Goal: Entertainment & Leisure: Consume media (video, audio)

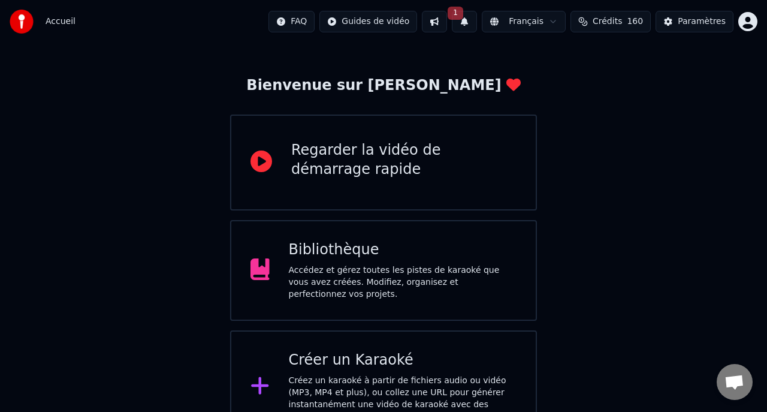
scroll to position [70, 0]
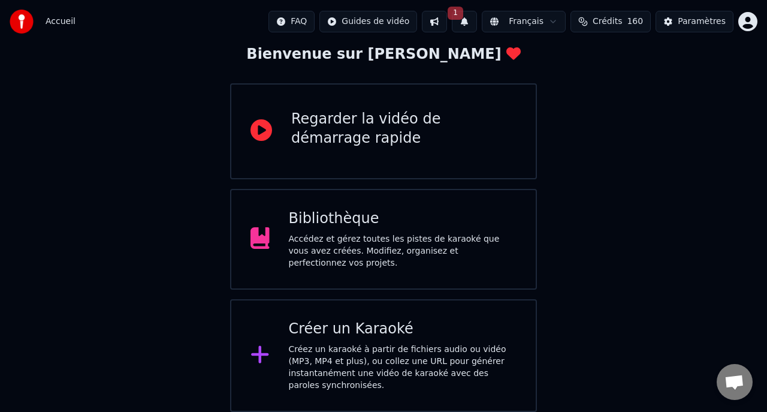
click at [268, 351] on icon at bounding box center [259, 354] width 19 height 22
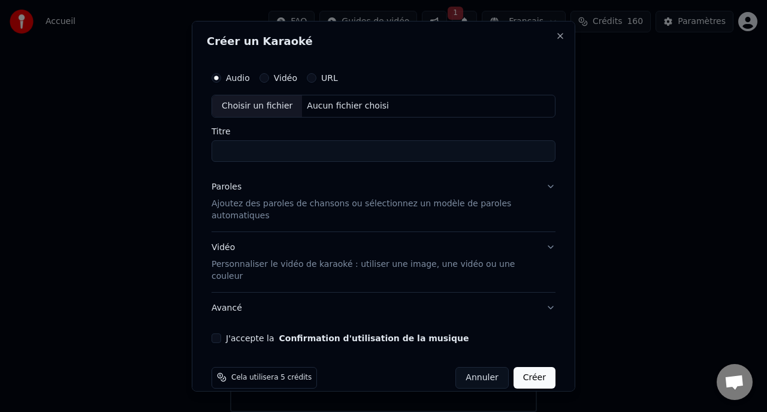
click at [246, 108] on div "Choisir un fichier" at bounding box center [257, 106] width 90 height 22
type input "******"
click at [245, 206] on p "Ajoutez des paroles de chansons ou sélectionnez un modèle de paroles automatiqu…" at bounding box center [374, 209] width 325 height 24
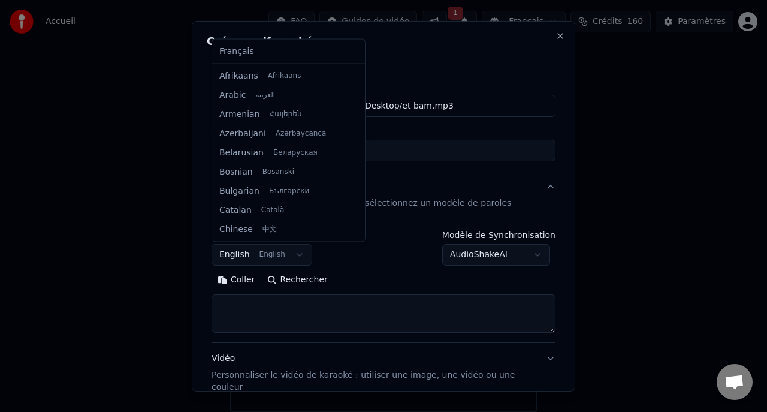
click at [297, 256] on body "Accueil FAQ Guides de vidéo 1 Français Crédits 160 Paramètres Bienvenue sur You…" at bounding box center [383, 171] width 767 height 482
select select "**"
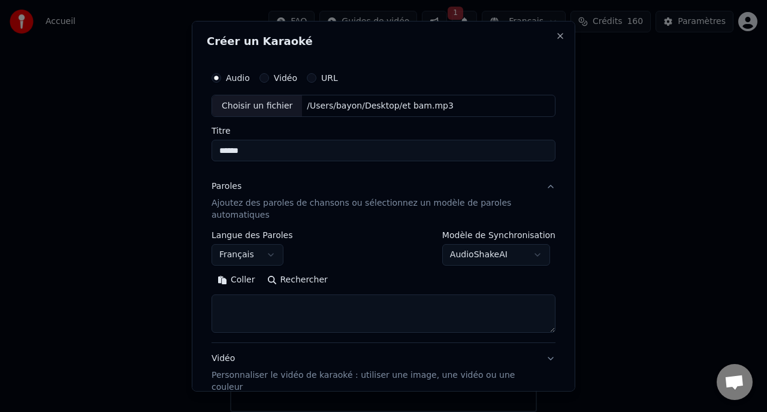
click at [242, 284] on button "Coller" at bounding box center [237, 279] width 50 height 19
type textarea "**********"
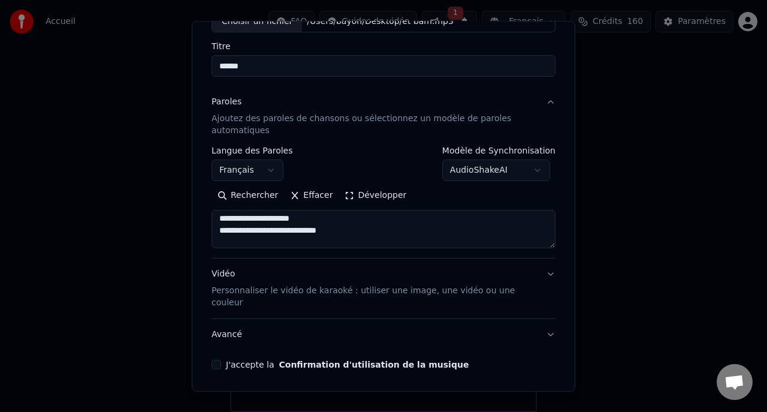
scroll to position [116, 0]
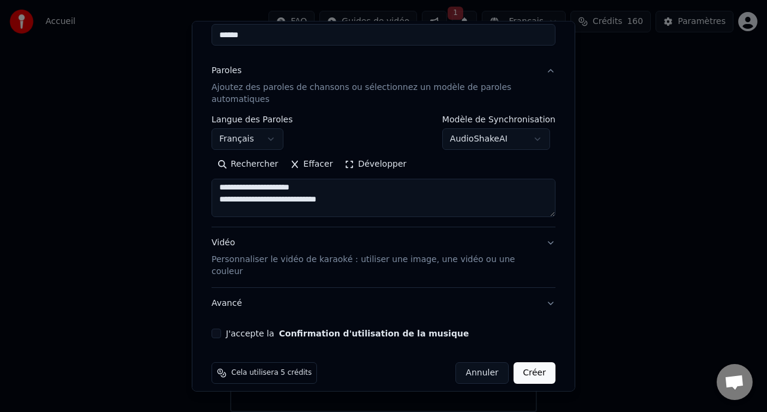
click at [232, 291] on button "Avancé" at bounding box center [384, 303] width 344 height 31
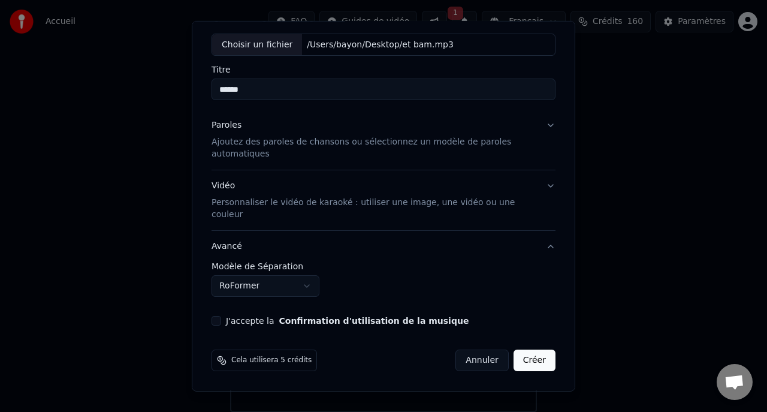
scroll to position [49, 0]
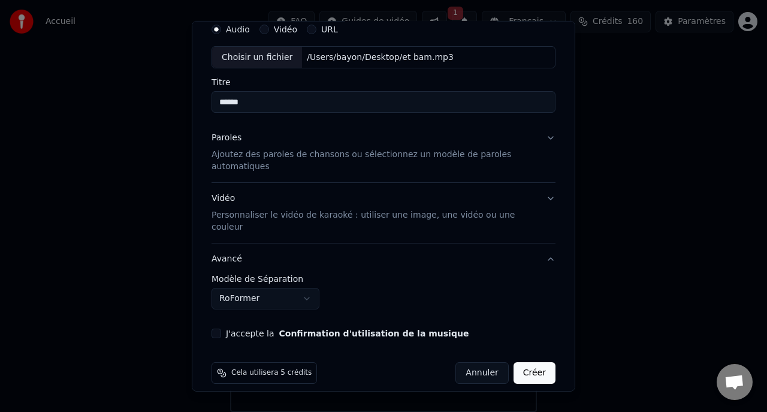
click at [266, 288] on body "Accueil FAQ Guides de vidéo 1 Français Crédits 160 Paramètres Bienvenue sur You…" at bounding box center [383, 171] width 767 height 482
click at [221, 328] on div "J'accepte la Confirmation d'utilisation de la musique" at bounding box center [384, 333] width 344 height 10
click at [219, 328] on button "J'accepte la Confirmation d'utilisation de la musique" at bounding box center [217, 333] width 10 height 10
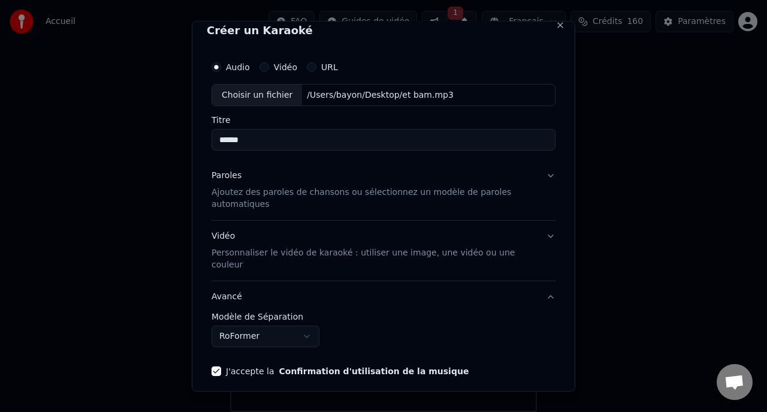
scroll to position [9, 0]
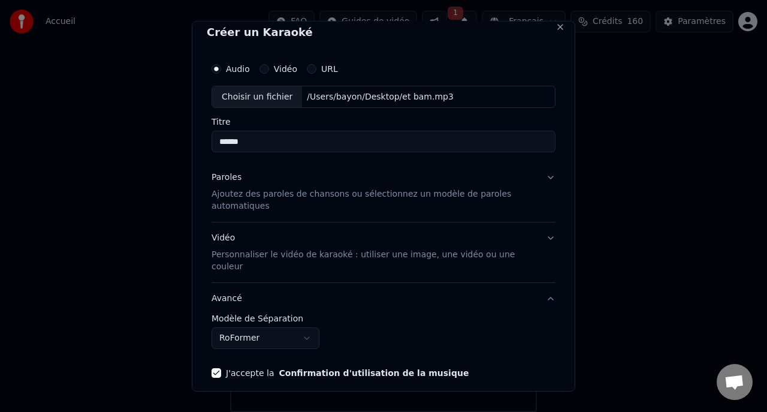
click at [552, 239] on button "Vidéo Personnaliser le vidéo de karaoké : utiliser une image, une vidéo ou une …" at bounding box center [384, 252] width 344 height 60
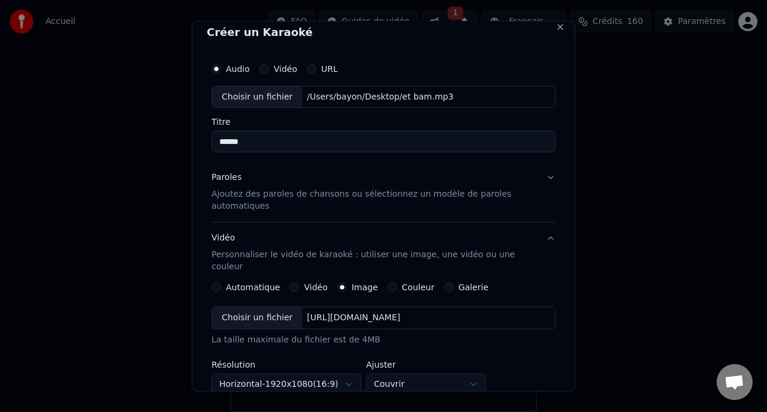
click at [458, 283] on label "Galerie" at bounding box center [473, 287] width 30 height 8
click at [454, 282] on button "Galerie" at bounding box center [449, 287] width 10 height 10
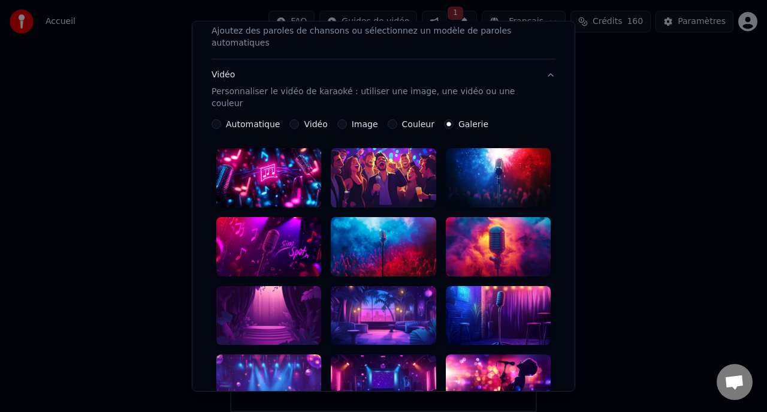
scroll to position [173, 0]
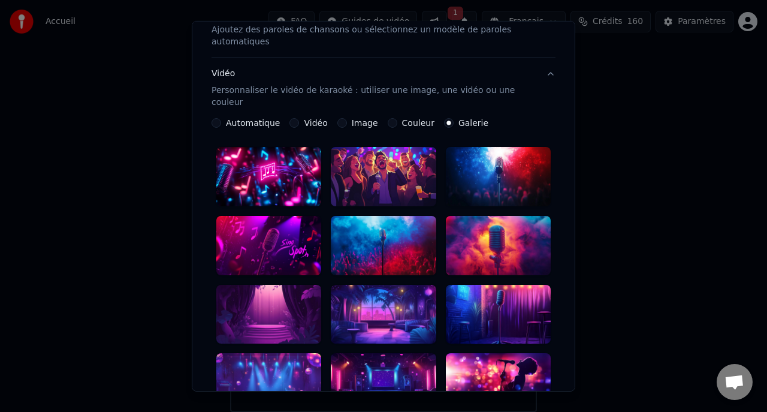
click at [484, 303] on div at bounding box center [498, 313] width 105 height 59
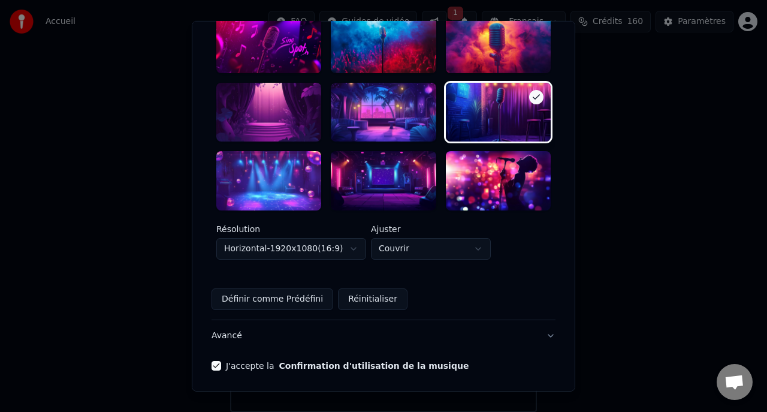
scroll to position [407, 0]
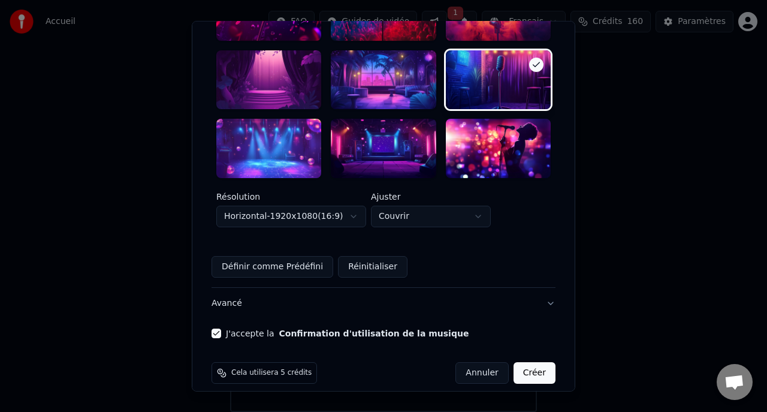
click at [538, 362] on button "Créer" at bounding box center [535, 373] width 42 height 22
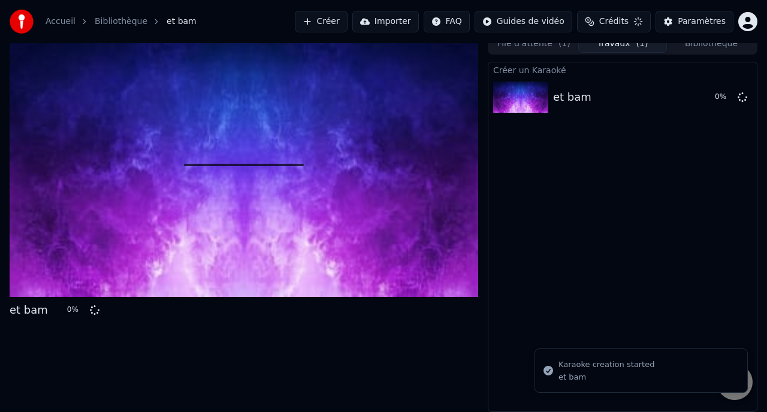
scroll to position [10, 0]
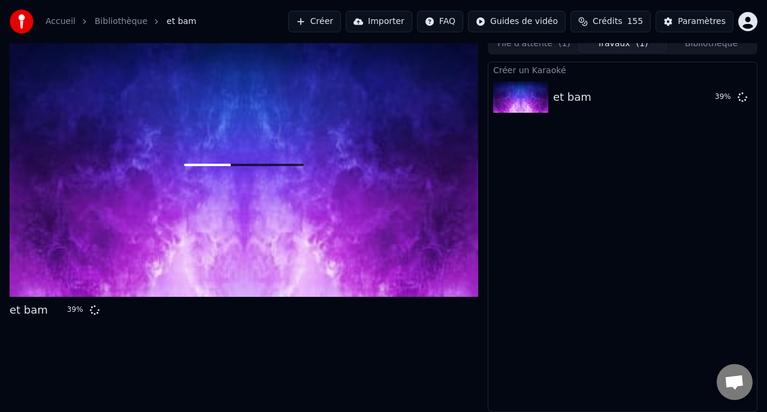
click at [324, 24] on button "Créer" at bounding box center [314, 22] width 53 height 22
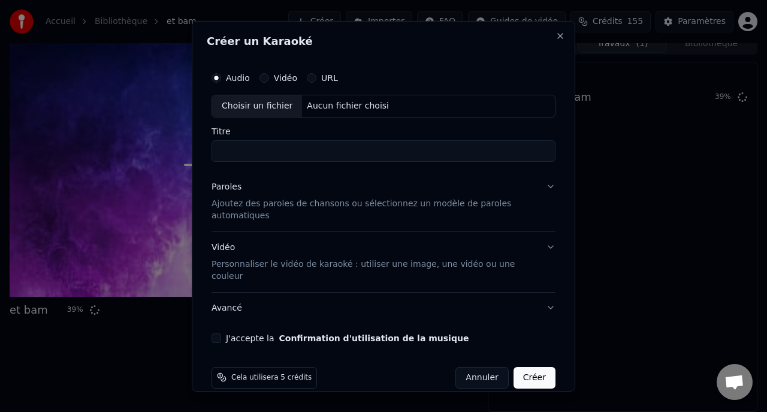
click at [245, 101] on div "Choisir un fichier" at bounding box center [257, 106] width 90 height 22
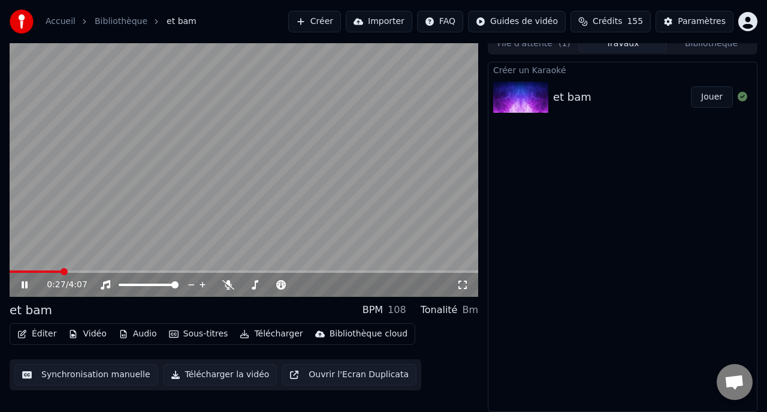
click at [26, 283] on icon at bounding box center [25, 284] width 6 height 7
click at [326, 23] on button "Créer" at bounding box center [314, 22] width 53 height 22
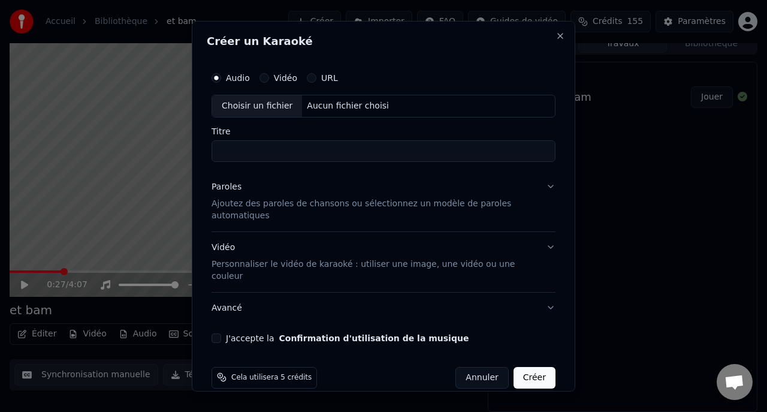
click at [258, 103] on div "Choisir un fichier" at bounding box center [257, 106] width 90 height 22
type input "**********"
click at [221, 188] on div "Paroles" at bounding box center [227, 186] width 30 height 12
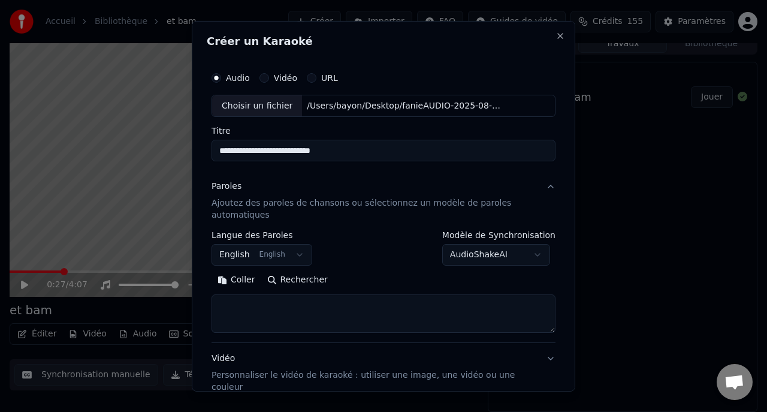
click at [243, 255] on body "**********" at bounding box center [383, 196] width 767 height 412
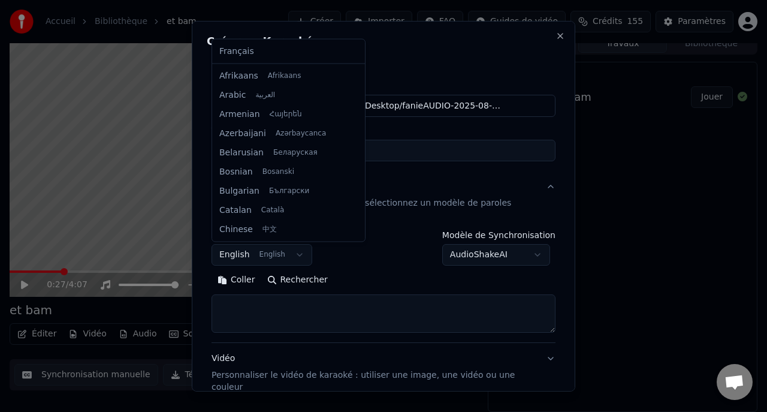
scroll to position [96, 0]
select select "**"
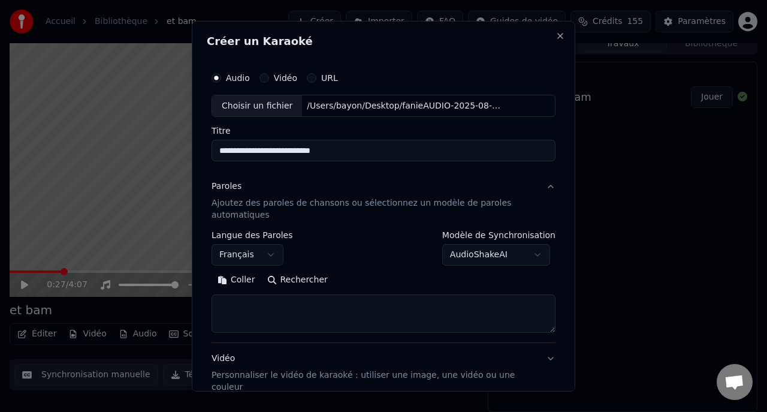
click at [241, 281] on button "Coller" at bounding box center [237, 279] width 50 height 19
type textarea "**********"
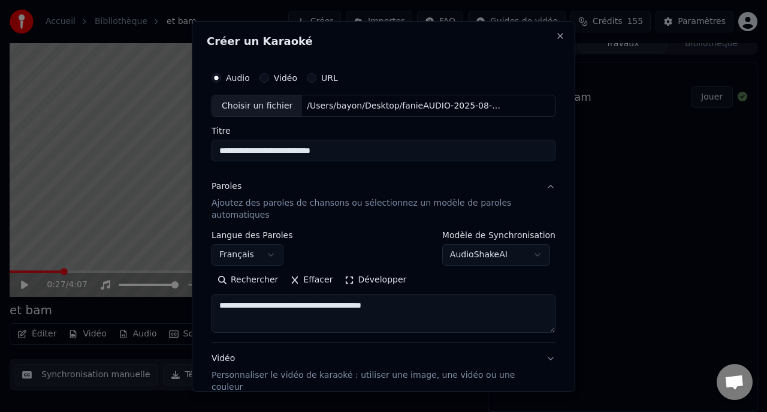
click at [316, 282] on button "Effacer" at bounding box center [311, 279] width 55 height 19
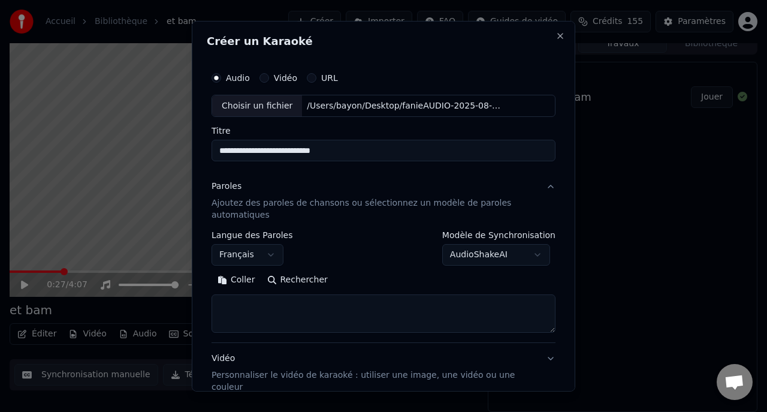
click at [242, 278] on button "Coller" at bounding box center [237, 279] width 50 height 19
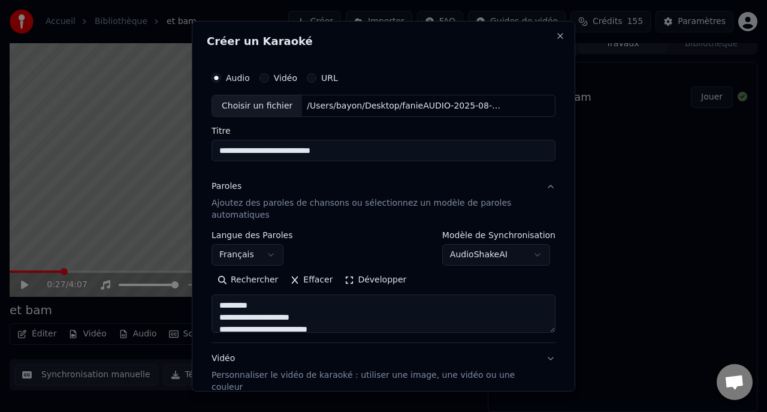
click at [265, 305] on textarea at bounding box center [384, 313] width 344 height 38
type textarea "**********"
click at [550, 356] on button "Vidéo Personnaliser le vidéo de karaoké : utiliser une image, une vidéo ou une …" at bounding box center [384, 373] width 344 height 60
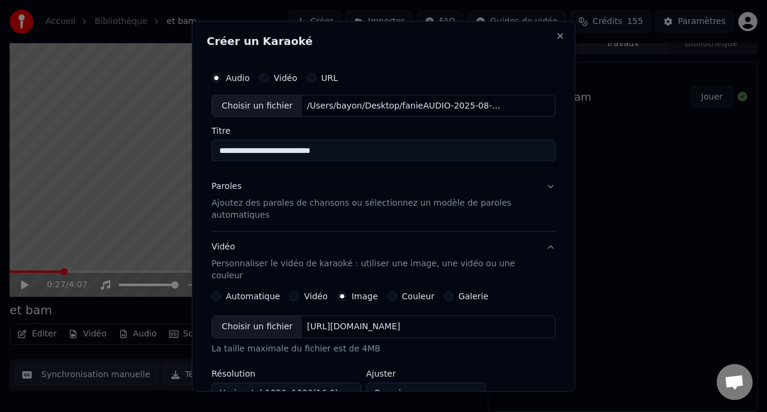
click at [417, 292] on label "Couleur" at bounding box center [418, 296] width 32 height 8
click at [397, 291] on button "Couleur" at bounding box center [393, 296] width 10 height 10
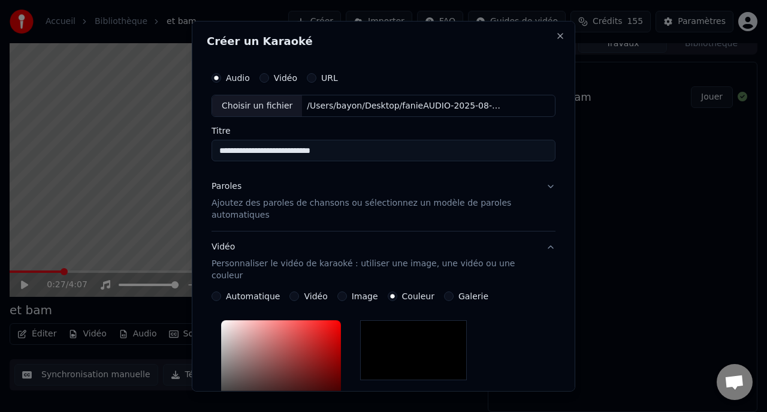
click at [461, 292] on label "Galerie" at bounding box center [473, 296] width 30 height 8
click at [454, 291] on button "Galerie" at bounding box center [449, 296] width 10 height 10
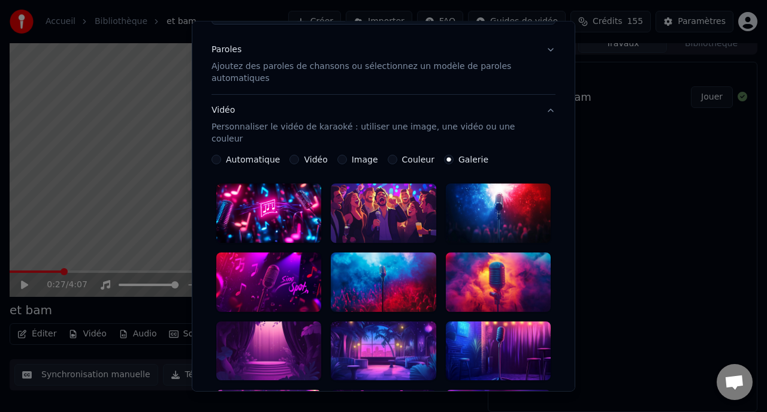
scroll to position [139, 0]
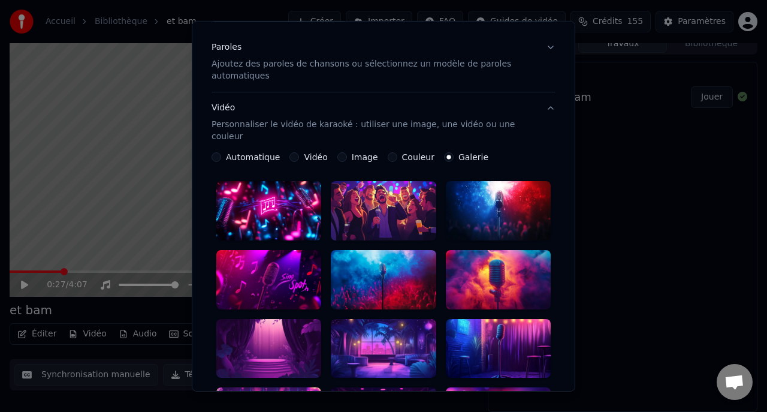
click at [488, 340] on div at bounding box center [498, 347] width 105 height 59
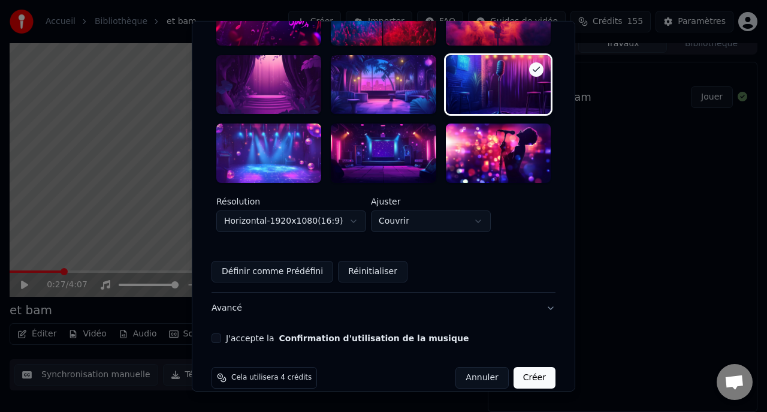
scroll to position [405, 0]
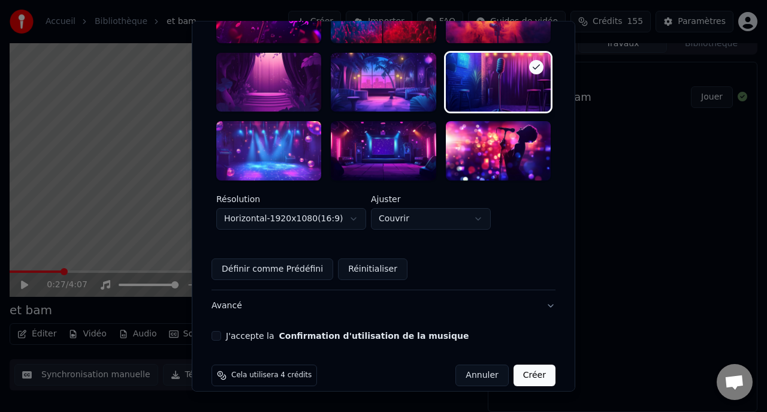
click at [220, 331] on button "J'accepte la Confirmation d'utilisation de la musique" at bounding box center [217, 336] width 10 height 10
click at [532, 366] on button "Créer" at bounding box center [535, 375] width 42 height 22
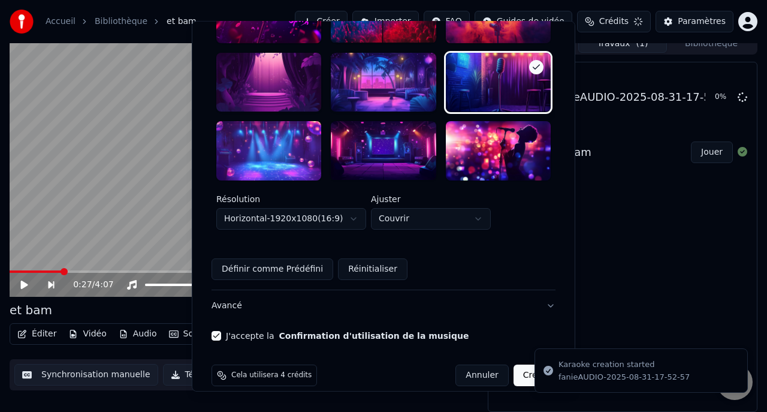
scroll to position [240, 0]
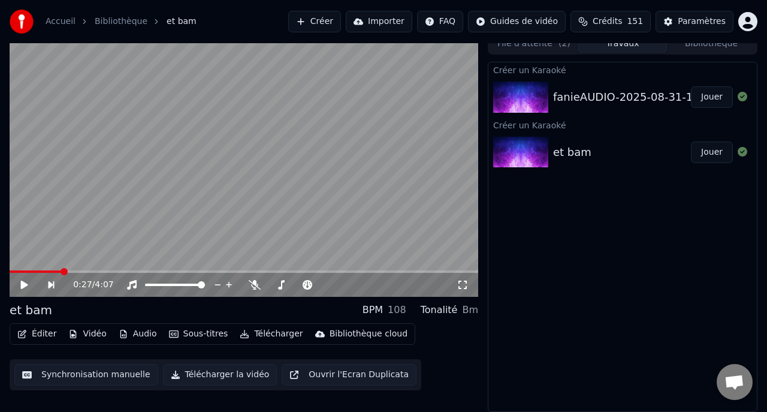
click at [138, 333] on button "Audio" at bounding box center [138, 333] width 48 height 17
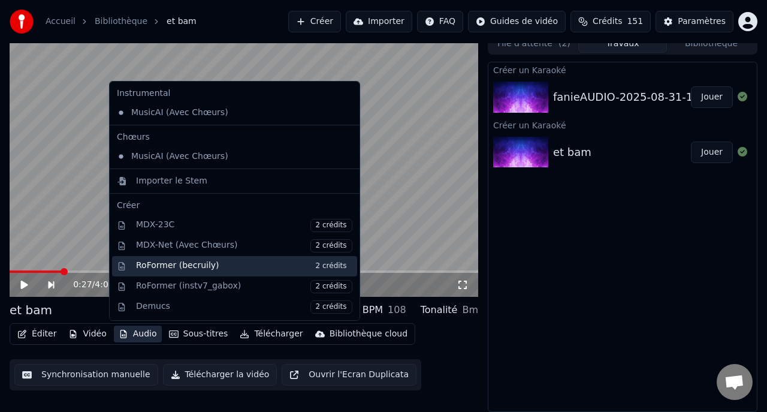
click at [144, 264] on div "RoFormer (becruily) 2 crédits" at bounding box center [244, 265] width 216 height 13
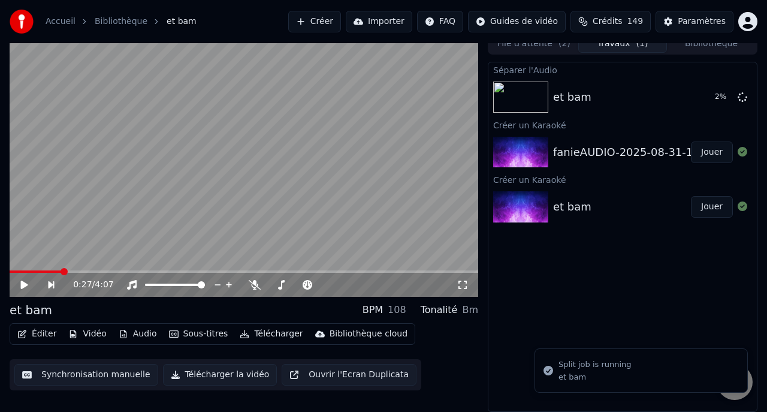
click at [32, 334] on button "Éditer" at bounding box center [37, 333] width 49 height 17
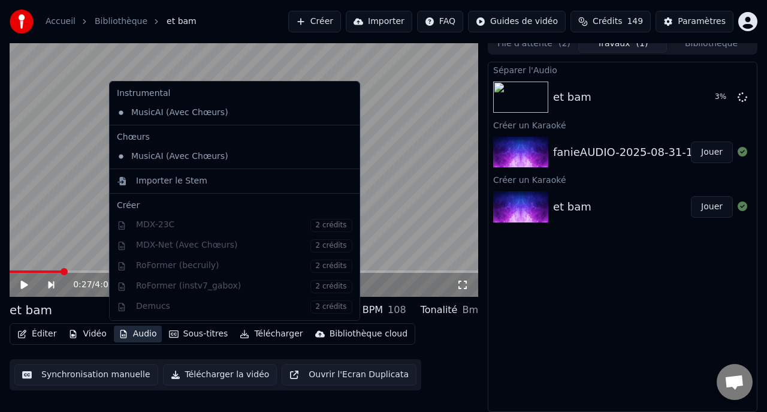
click at [143, 337] on button "Audio" at bounding box center [138, 333] width 48 height 17
click at [139, 333] on button "Audio" at bounding box center [138, 333] width 48 height 17
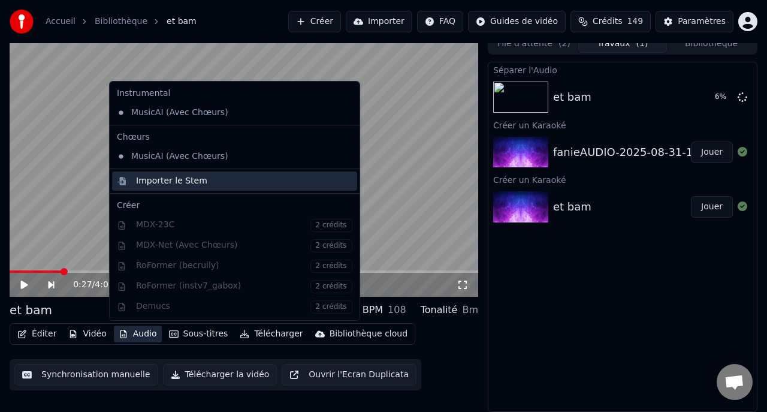
click at [149, 176] on div "Importer le Stem" at bounding box center [171, 181] width 71 height 12
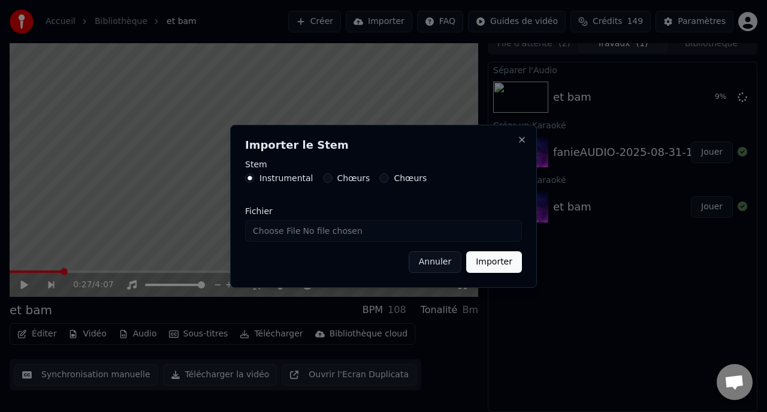
click at [444, 229] on input "Fichier" at bounding box center [383, 231] width 277 height 22
type input "**********"
click at [491, 264] on button "Importer" at bounding box center [494, 262] width 56 height 22
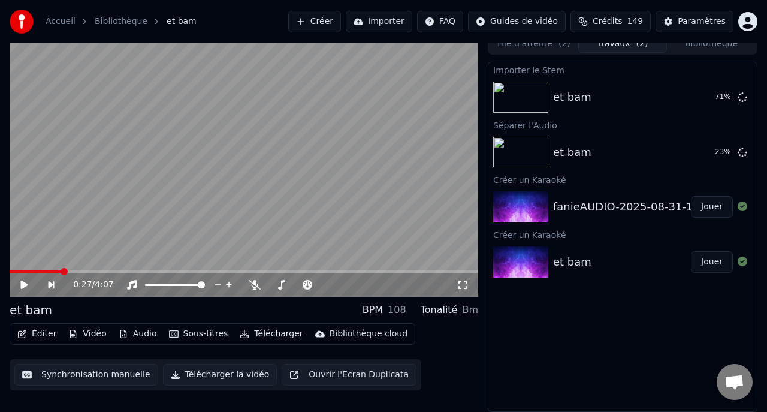
click at [713, 206] on button "Jouer" at bounding box center [712, 207] width 42 height 22
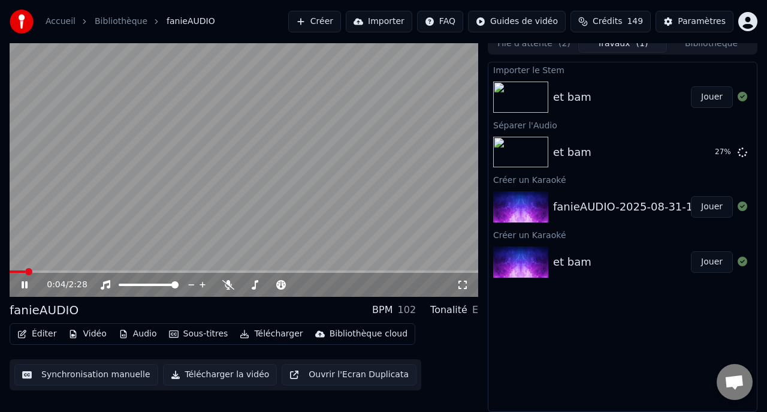
click at [23, 288] on icon at bounding box center [33, 285] width 28 height 10
click at [1, 270] on div "0:00 / 2:28 fanieAUDIO BPM 102 Tonalité E Éditer Vidéo Audio Sous-titres Téléch…" at bounding box center [383, 222] width 767 height 379
click at [228, 283] on icon at bounding box center [228, 285] width 12 height 10
click at [22, 284] on icon at bounding box center [24, 284] width 7 height 8
click at [1, 276] on div "0:00 / 2:28 fanieAUDIO BPM 102 Tonalité E Éditer Vidéo Audio Sous-titres Téléch…" at bounding box center [383, 222] width 767 height 379
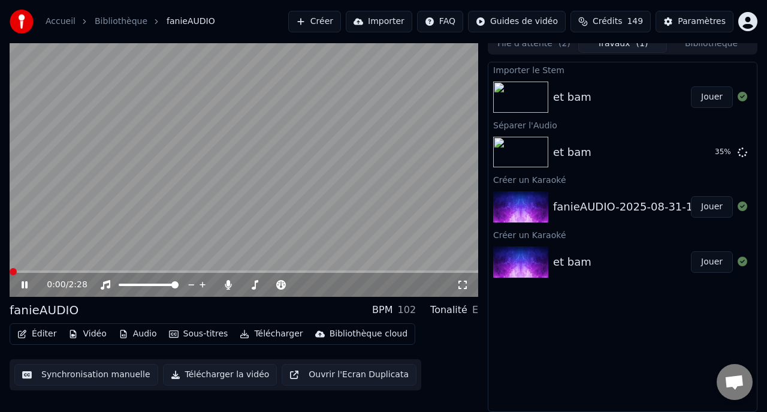
click at [714, 210] on button "Jouer" at bounding box center [712, 207] width 42 height 22
click at [27, 280] on icon at bounding box center [33, 285] width 28 height 10
click at [22, 283] on icon at bounding box center [24, 284] width 7 height 8
click at [22, 283] on icon at bounding box center [25, 284] width 6 height 7
click at [10, 268] on span at bounding box center [13, 271] width 7 height 7
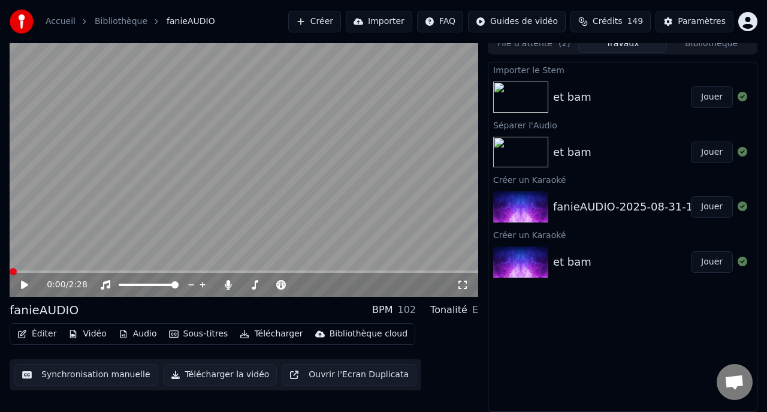
click at [25, 283] on icon at bounding box center [24, 284] width 7 height 8
click at [713, 207] on button "Jouer" at bounding box center [712, 207] width 42 height 22
click at [27, 285] on icon at bounding box center [25, 284] width 6 height 7
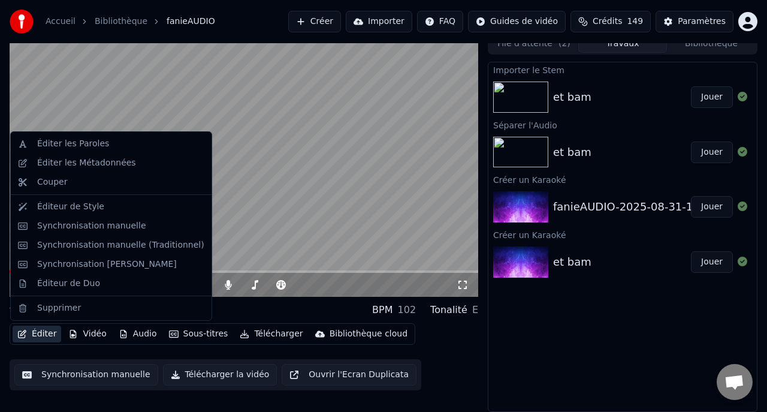
click at [51, 334] on button "Éditer" at bounding box center [37, 333] width 49 height 17
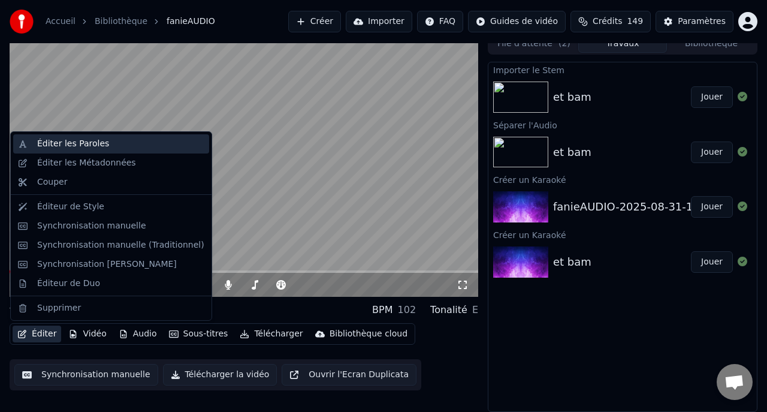
click at [64, 143] on div "Éditer les Paroles" at bounding box center [73, 144] width 72 height 12
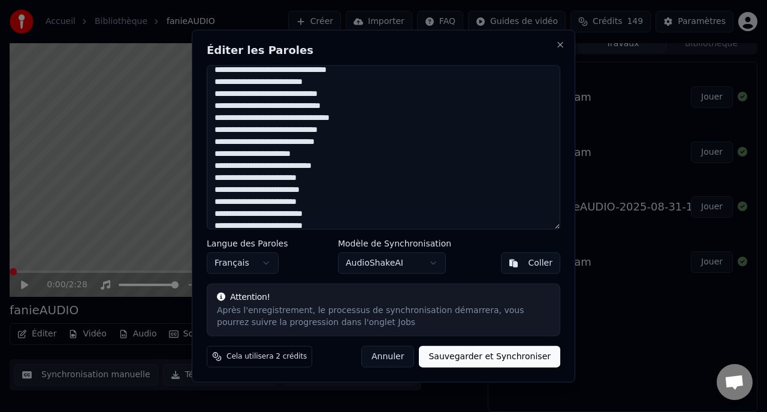
scroll to position [469, 0]
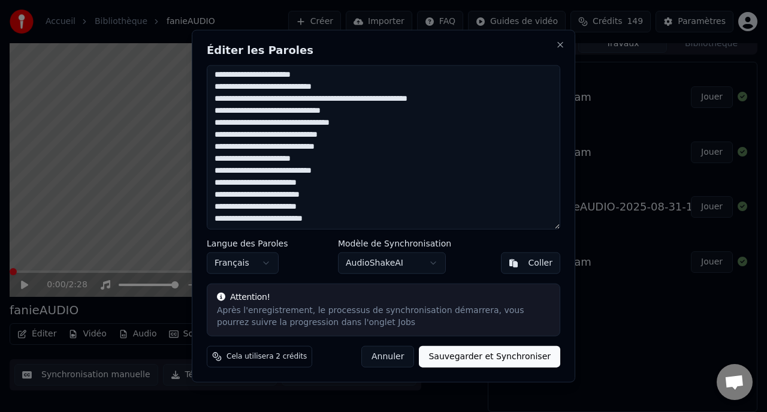
drag, startPoint x: 340, startPoint y: 77, endPoint x: 279, endPoint y: 295, distance: 225.8
click at [279, 295] on div "Éditer les Paroles Langue des Paroles Français Modèle de Synchronisation AudioS…" at bounding box center [383, 205] width 383 height 353
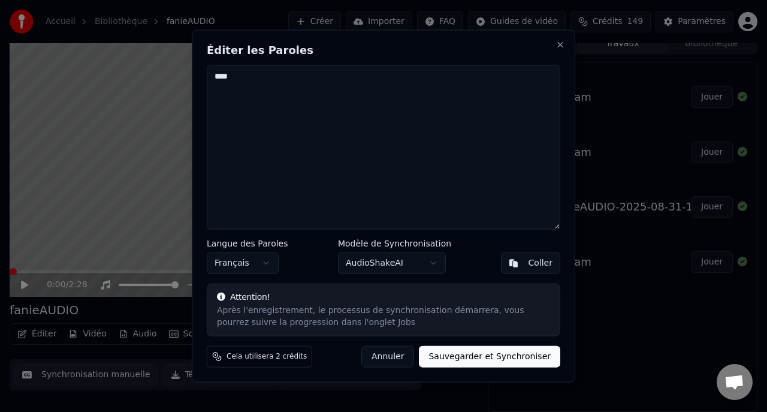
scroll to position [0, 0]
type textarea "*"
click at [523, 263] on button "Coller" at bounding box center [530, 263] width 59 height 22
type textarea "**********"
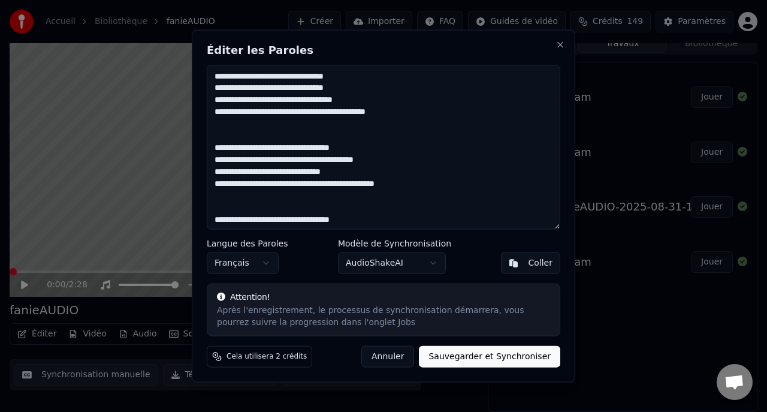
click at [497, 357] on button "Sauvegarder et Synchroniser" at bounding box center [489, 357] width 141 height 22
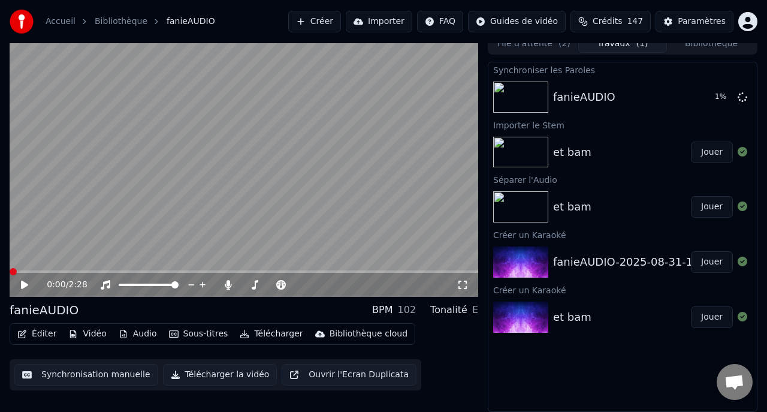
click at [704, 153] on button "Jouer" at bounding box center [712, 152] width 42 height 22
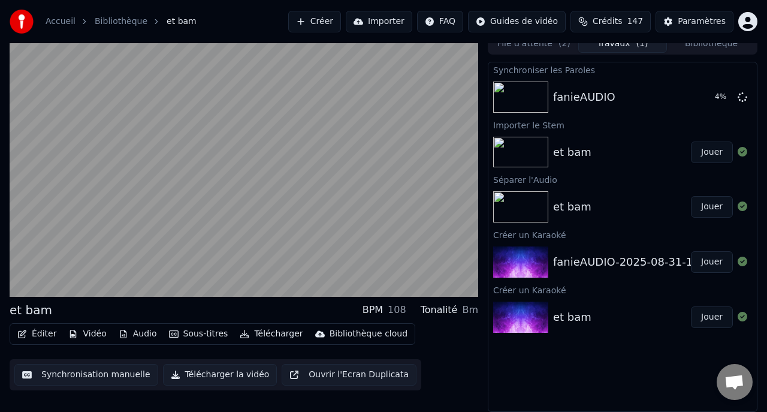
click at [715, 209] on button "Jouer" at bounding box center [712, 207] width 42 height 22
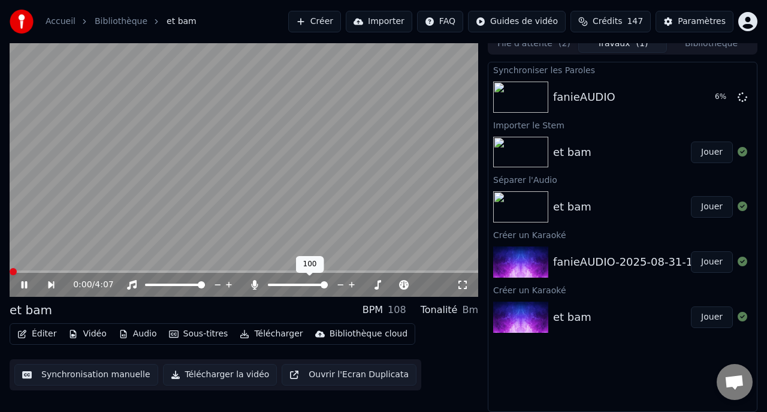
click at [254, 286] on icon at bounding box center [255, 285] width 7 height 10
click at [254, 286] on icon at bounding box center [255, 285] width 12 height 10
click at [716, 322] on button "Jouer" at bounding box center [712, 317] width 42 height 22
click at [23, 286] on icon at bounding box center [25, 284] width 6 height 7
click at [139, 332] on button "Audio" at bounding box center [138, 333] width 48 height 17
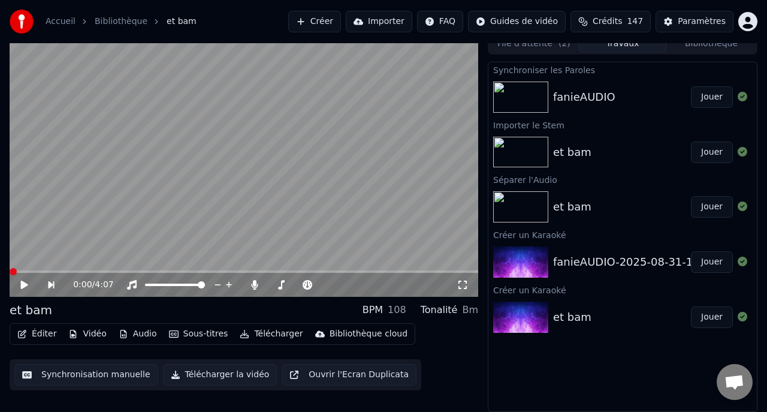
click at [324, 19] on button "Créer" at bounding box center [314, 22] width 53 height 22
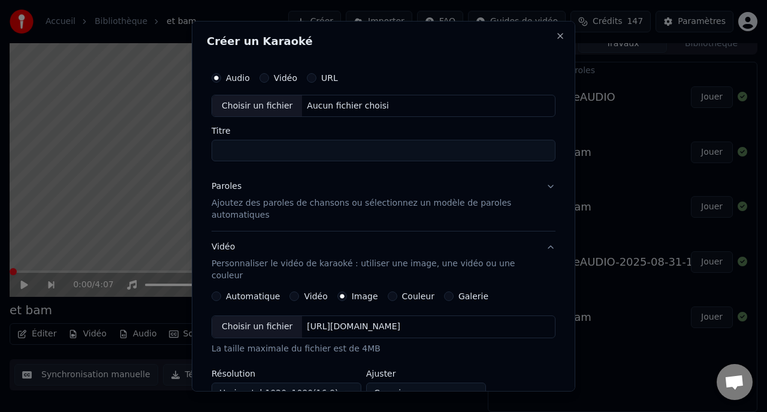
click at [257, 104] on div "Choisir un fichier" at bounding box center [257, 106] width 90 height 22
click at [264, 152] on input "**********" at bounding box center [384, 151] width 344 height 22
type input "**********"
click at [229, 186] on div "Paroles" at bounding box center [227, 186] width 30 height 12
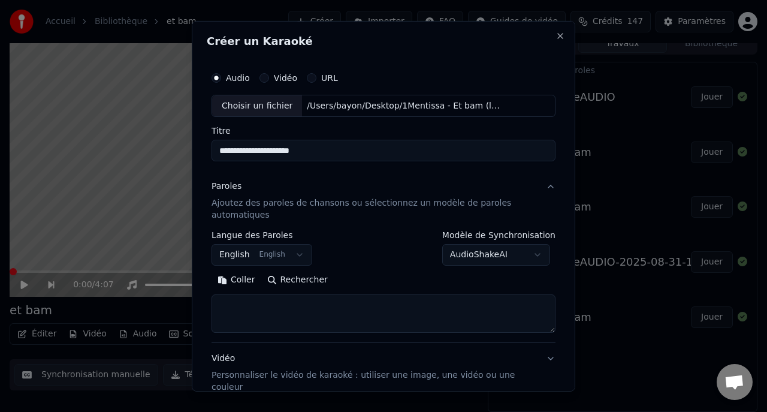
click at [259, 257] on body "**********" at bounding box center [383, 196] width 767 height 412
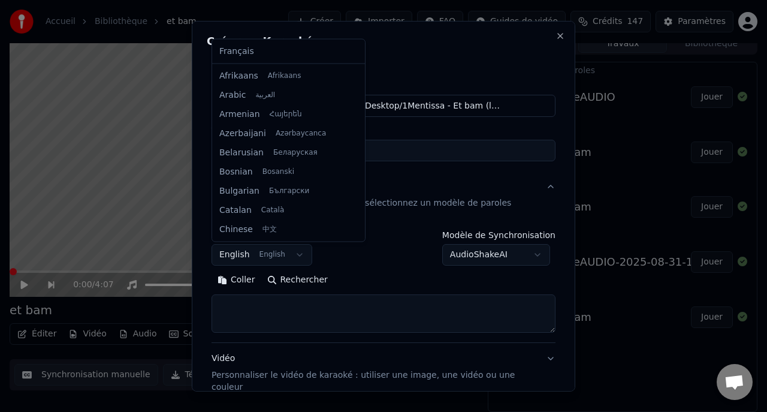
scroll to position [96, 0]
select select "**"
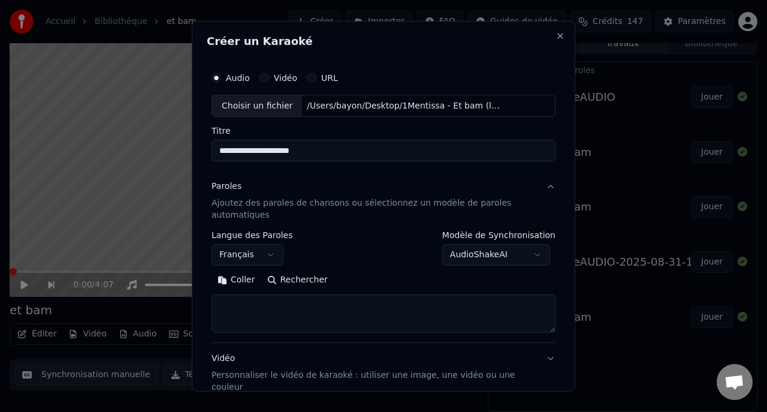
click at [238, 277] on button "Coller" at bounding box center [237, 279] width 50 height 19
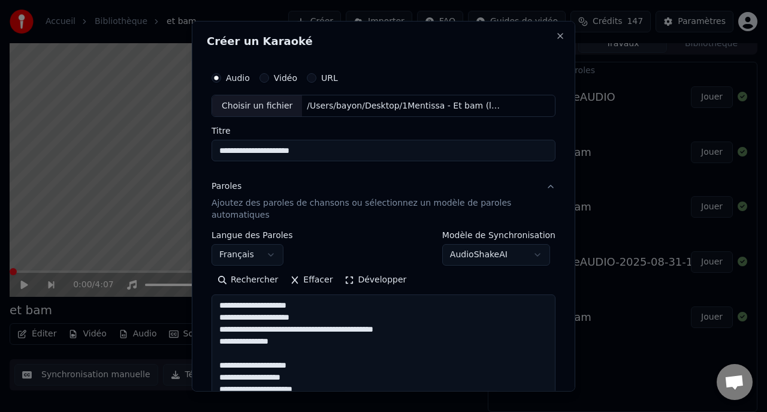
type textarea "**********"
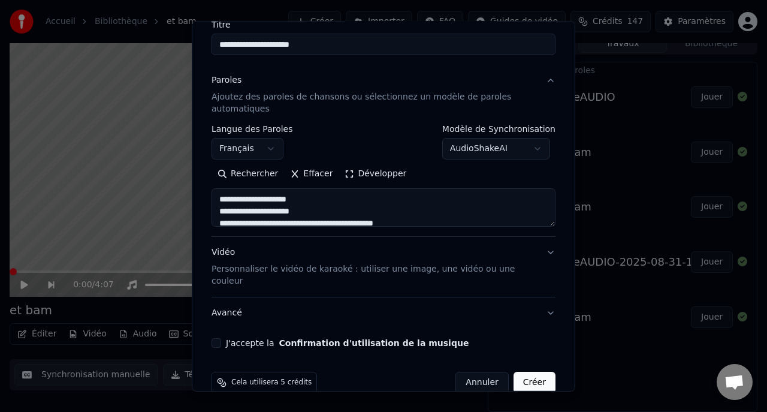
scroll to position [116, 0]
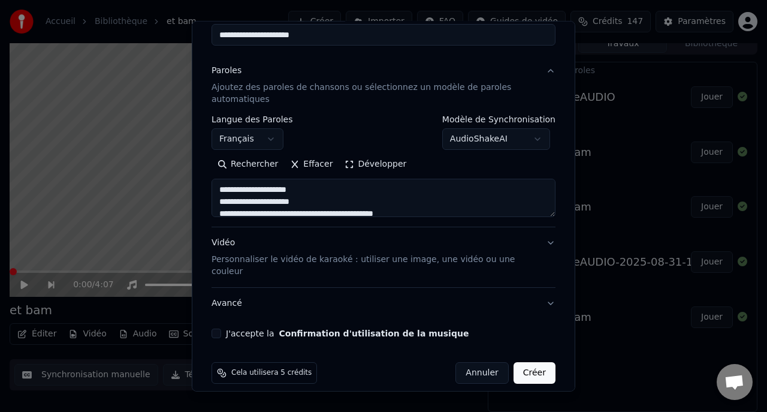
click at [363, 262] on p "Personnaliser le vidéo de karaoké : utiliser une image, une vidéo ou une couleur" at bounding box center [374, 265] width 325 height 24
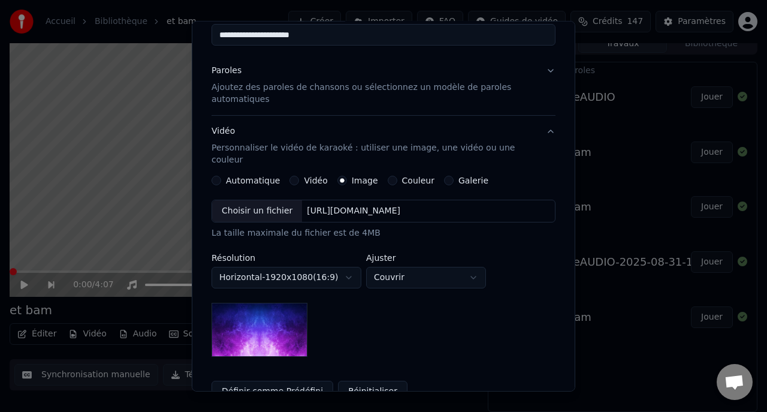
click at [458, 176] on label "Galerie" at bounding box center [473, 180] width 30 height 8
click at [454, 176] on button "Galerie" at bounding box center [449, 181] width 10 height 10
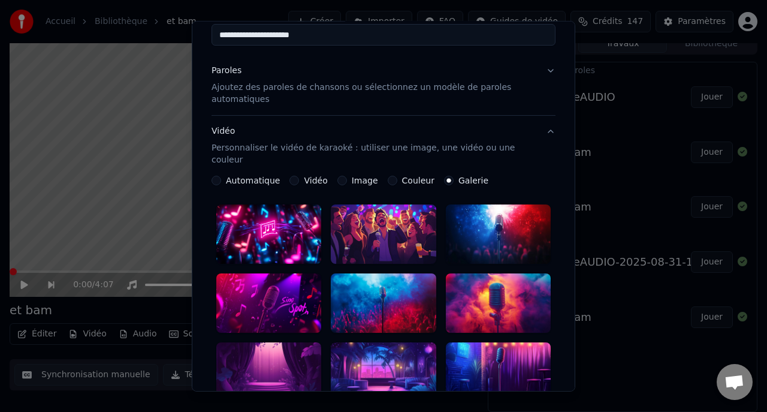
click at [495, 357] on div at bounding box center [498, 371] width 105 height 59
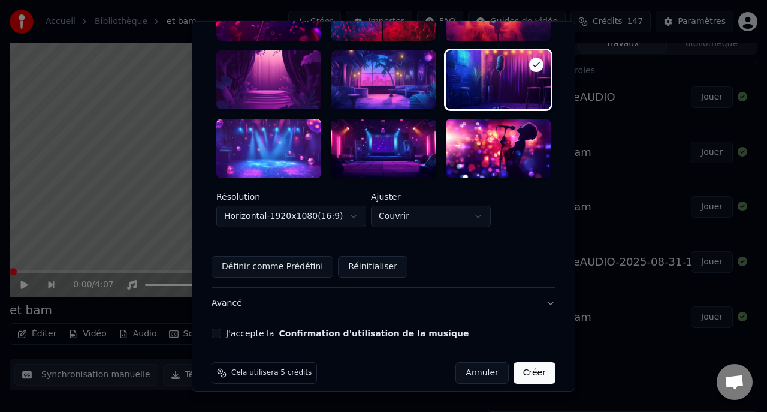
scroll to position [407, 0]
click at [221, 329] on div "J'accepte la Confirmation d'utilisation de la musique" at bounding box center [384, 334] width 344 height 10
click at [502, 123] on div at bounding box center [498, 148] width 105 height 59
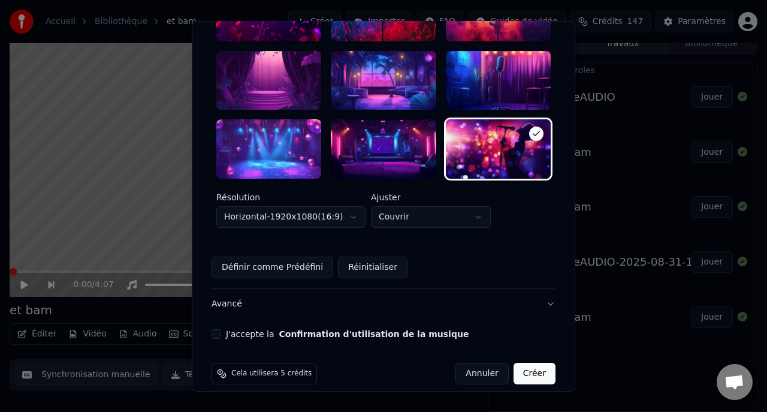
click at [219, 329] on button "J'accepte la Confirmation d'utilisation de la musique" at bounding box center [217, 334] width 10 height 10
click at [238, 294] on button "Avancé" at bounding box center [384, 303] width 344 height 31
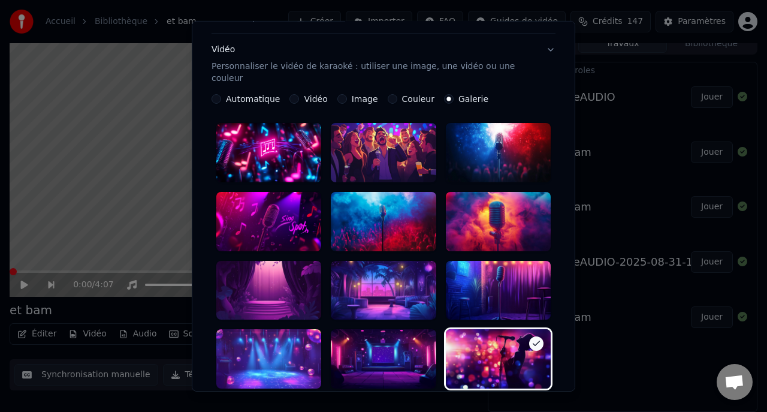
scroll to position [49, 0]
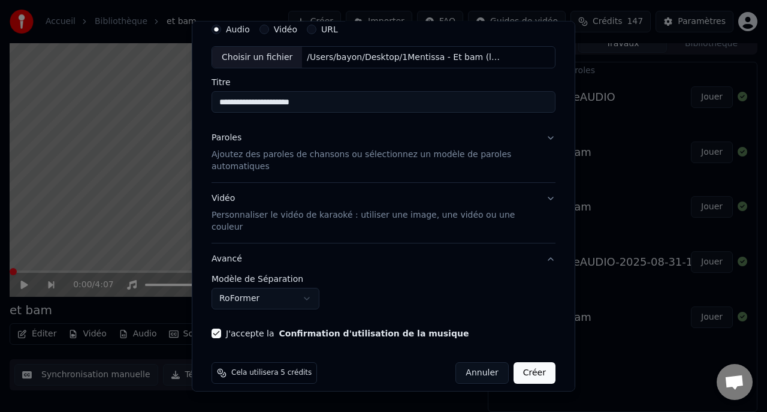
click at [536, 365] on button "Créer" at bounding box center [535, 373] width 42 height 22
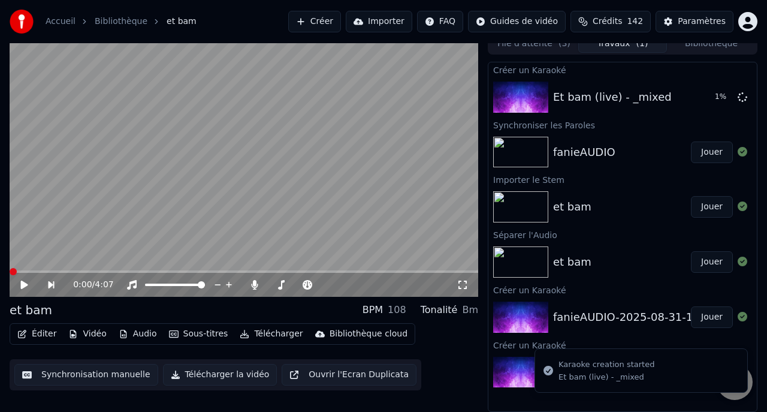
click at [712, 153] on button "Jouer" at bounding box center [712, 152] width 42 height 22
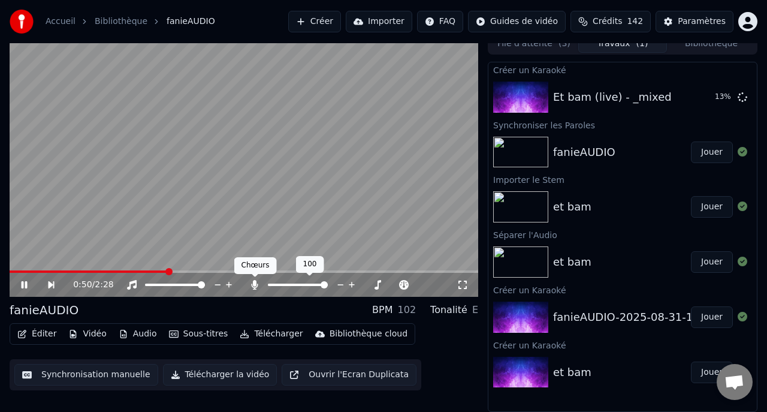
click at [253, 285] on icon at bounding box center [255, 285] width 7 height 10
click at [132, 334] on button "Audio" at bounding box center [138, 333] width 48 height 17
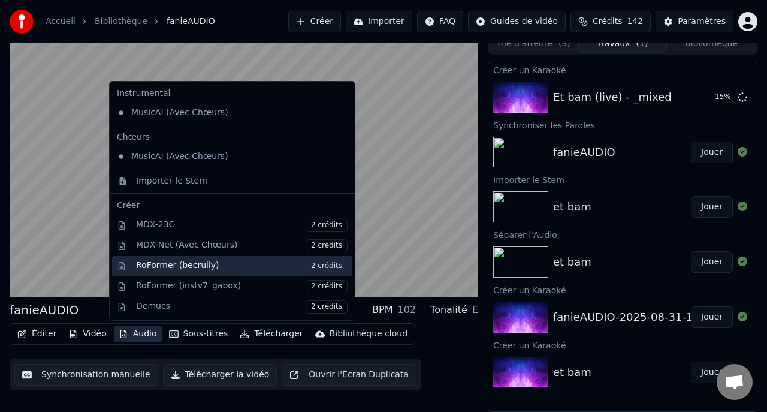
click at [147, 266] on div "RoFormer (becruily) 2 crédits" at bounding box center [242, 265] width 212 height 13
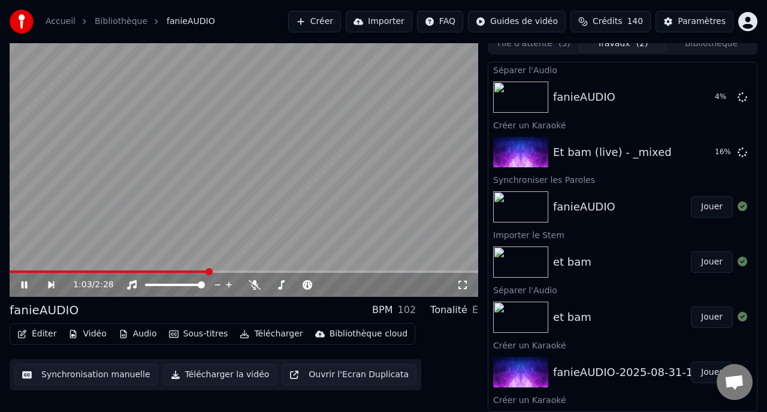
click at [24, 285] on icon at bounding box center [32, 285] width 27 height 10
click at [142, 333] on button "Audio" at bounding box center [138, 333] width 48 height 17
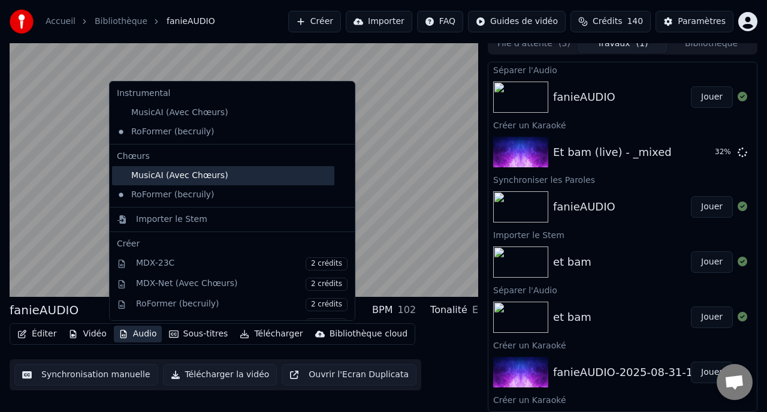
click at [137, 178] on div "MusicAI (Avec Chœurs)" at bounding box center [223, 175] width 222 height 19
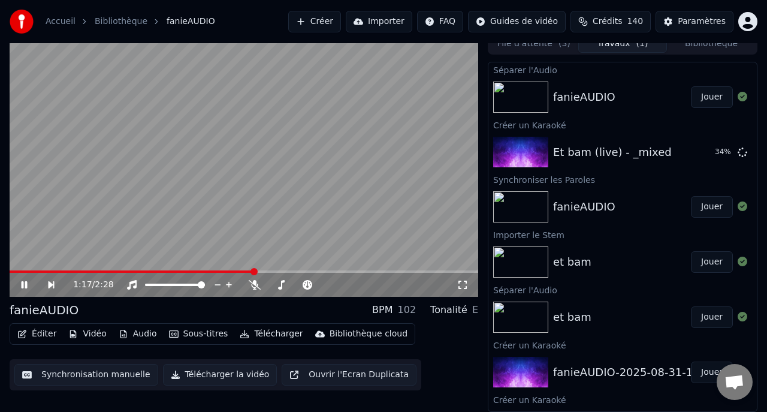
click at [132, 334] on button "Audio" at bounding box center [138, 333] width 48 height 17
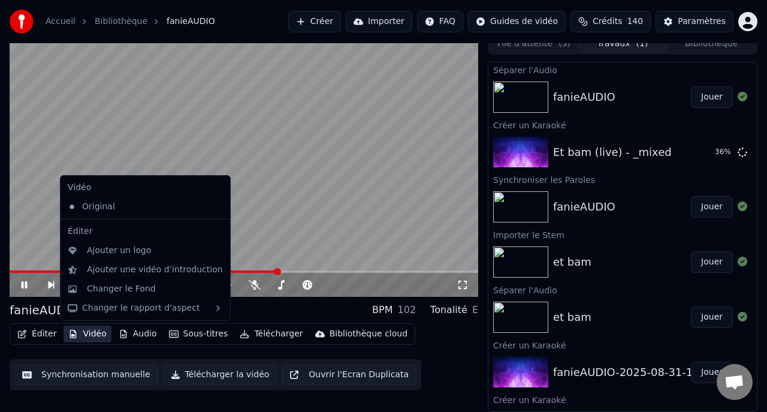
click at [25, 286] on icon at bounding box center [32, 285] width 27 height 10
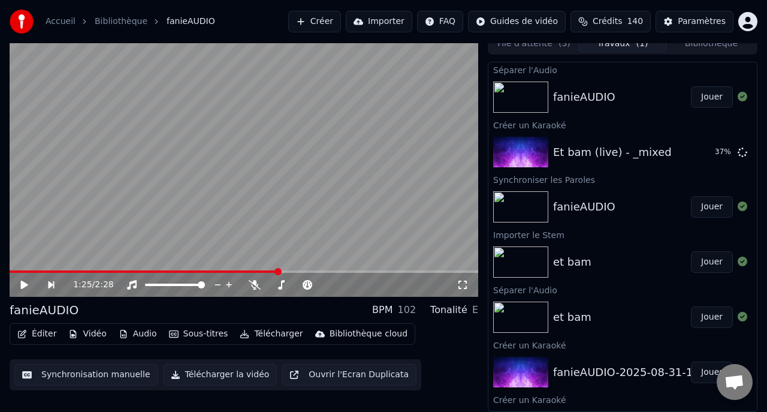
click at [254, 333] on button "Télécharger" at bounding box center [271, 333] width 73 height 17
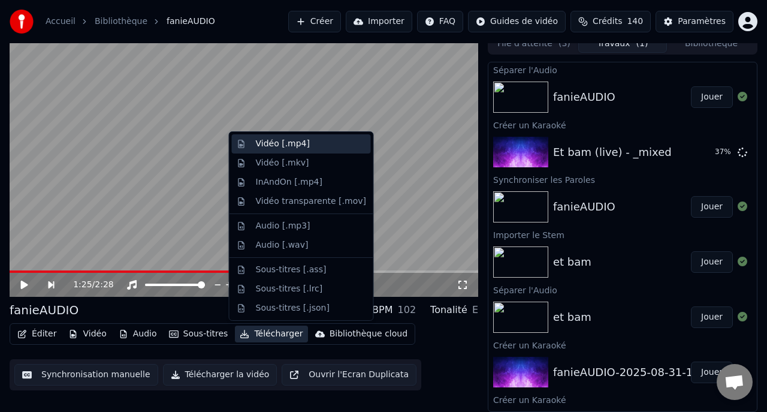
click at [274, 145] on div "Vidéo [.mp4]" at bounding box center [283, 144] width 54 height 12
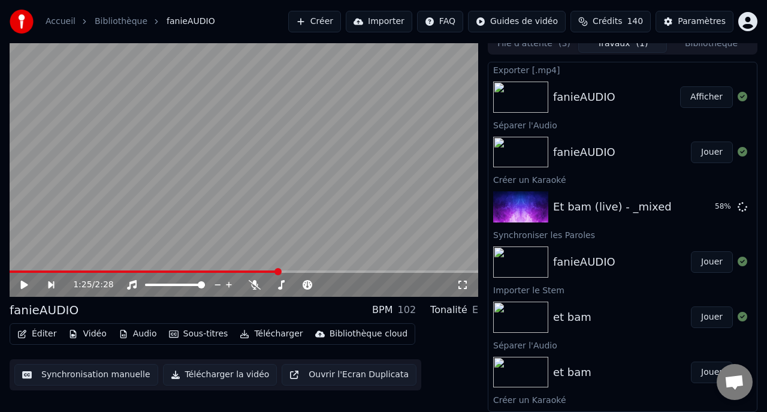
click at [700, 97] on button "Afficher" at bounding box center [706, 97] width 53 height 22
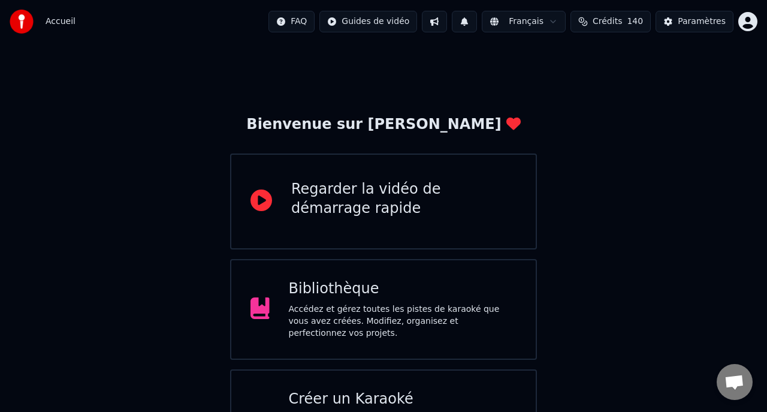
click at [425, 313] on div "Accédez et gérez toutes les pistes de karaoké que vous avez créées. Modifiez, o…" at bounding box center [403, 321] width 228 height 36
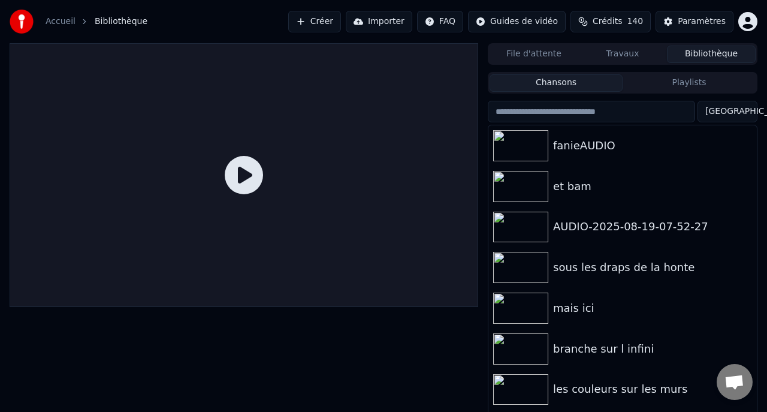
click at [540, 55] on button "File d'attente" at bounding box center [534, 54] width 89 height 17
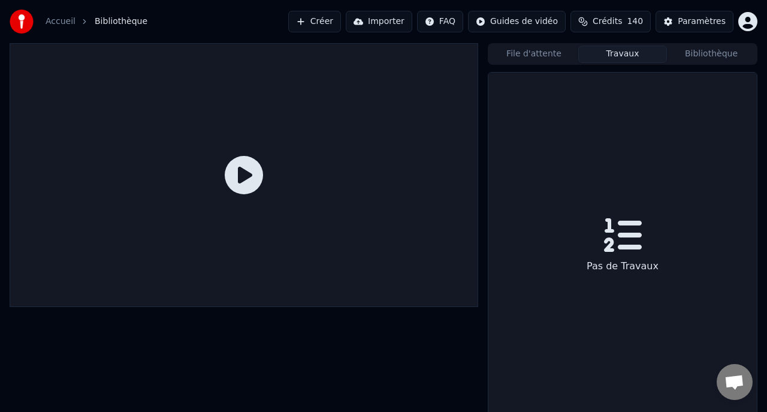
click at [608, 58] on button "Travaux" at bounding box center [622, 54] width 89 height 17
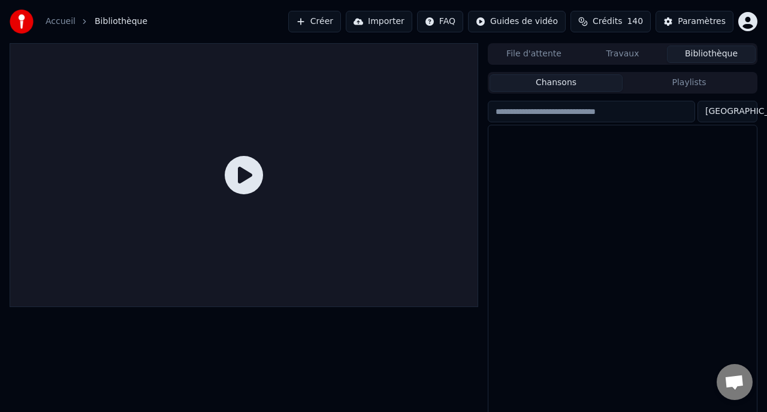
click at [707, 53] on button "Bibliothèque" at bounding box center [711, 54] width 89 height 17
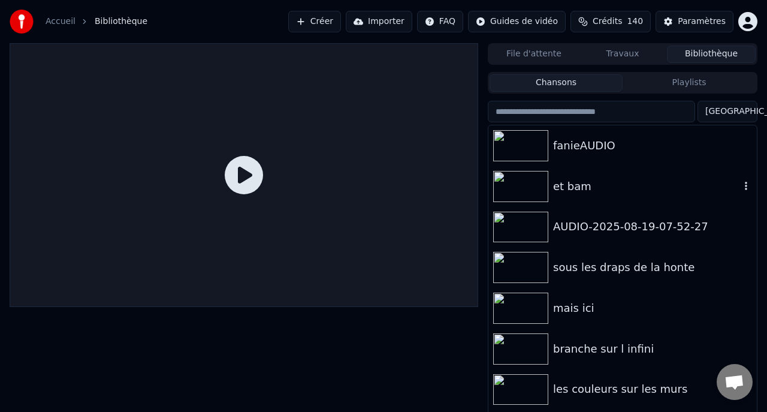
click at [569, 182] on div "et bam" at bounding box center [646, 186] width 187 height 17
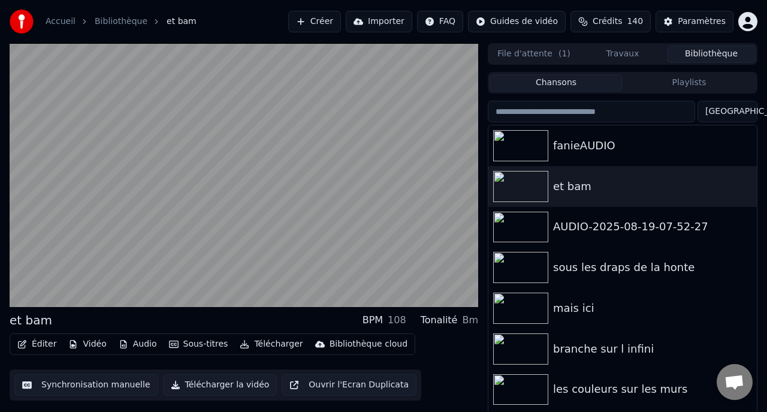
click at [696, 86] on button "Playlists" at bounding box center [689, 82] width 133 height 17
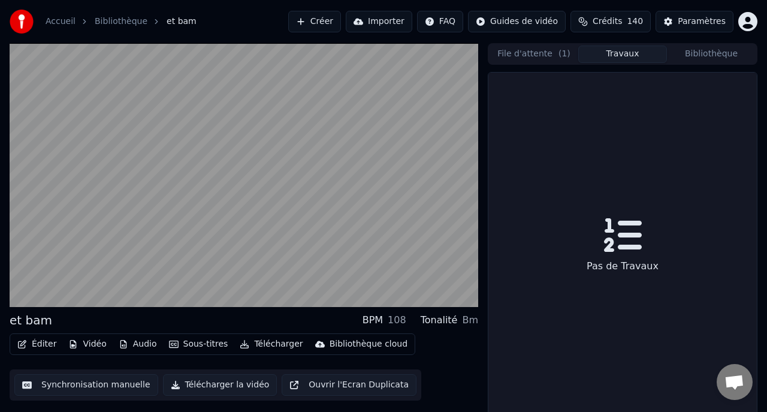
click at [634, 56] on button "Travaux" at bounding box center [622, 54] width 89 height 17
click at [545, 53] on button "File d'attente ( 1 )" at bounding box center [534, 54] width 89 height 17
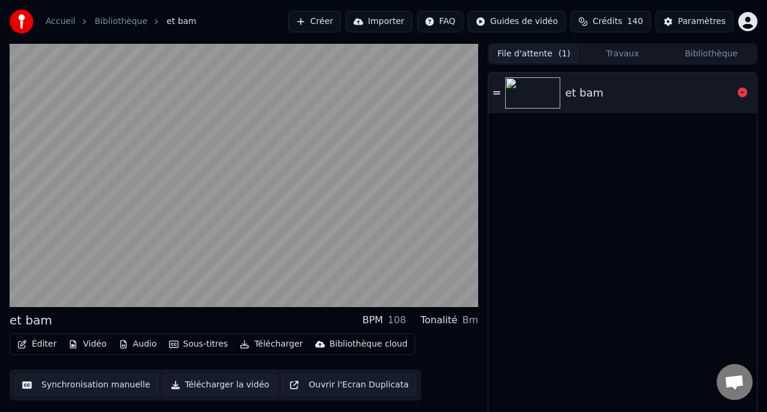
click at [591, 96] on div "et bam" at bounding box center [584, 92] width 38 height 17
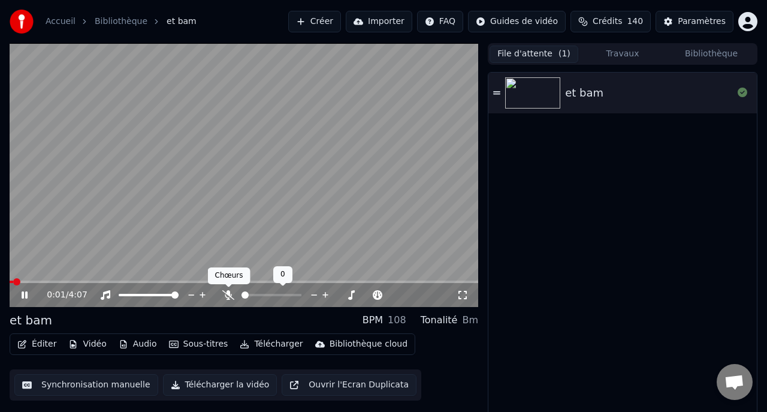
click at [230, 293] on icon at bounding box center [228, 295] width 12 height 10
click at [500, 91] on icon at bounding box center [496, 92] width 7 height 3
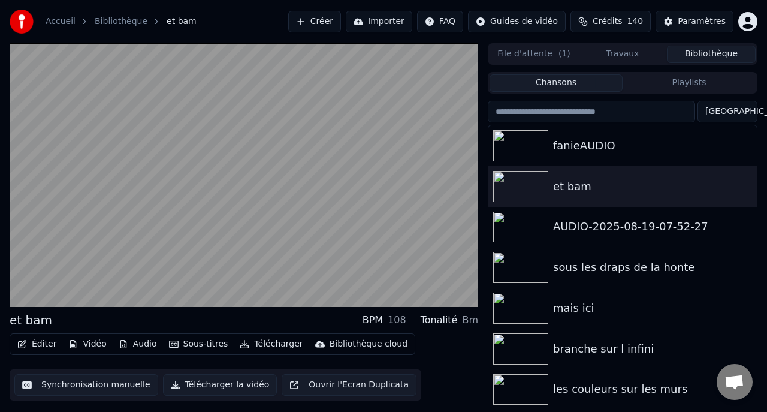
click at [698, 56] on button "Bibliothèque" at bounding box center [711, 54] width 89 height 17
click at [597, 187] on div "et bam" at bounding box center [646, 186] width 187 height 17
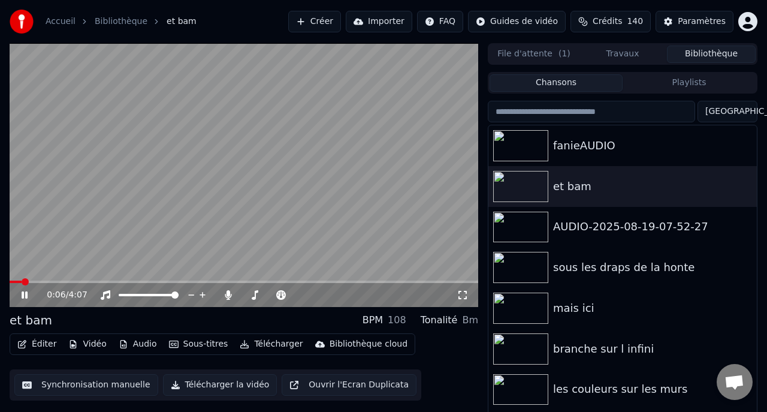
click at [25, 297] on icon at bounding box center [33, 295] width 28 height 10
click at [750, 185] on icon "button" at bounding box center [746, 186] width 12 height 10
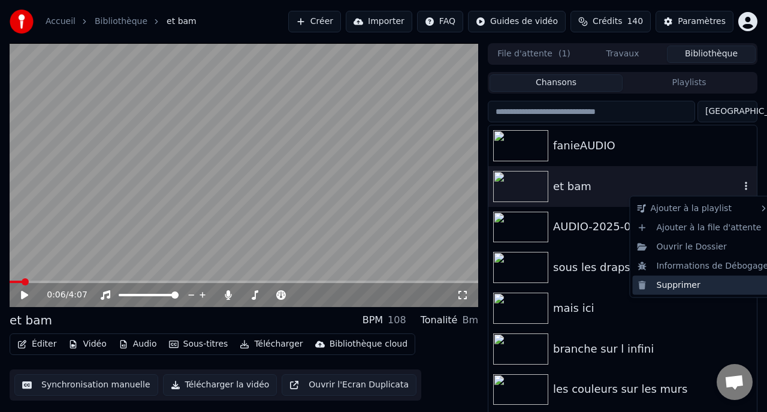
click at [707, 285] on div "Supprimer" at bounding box center [703, 284] width 141 height 19
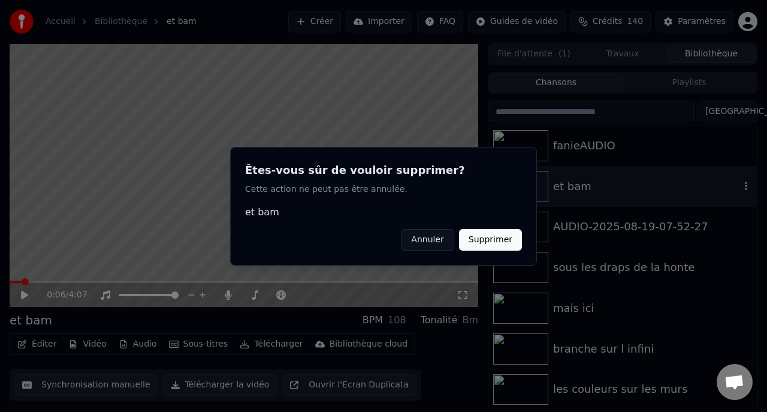
click at [488, 238] on button "Supprimer" at bounding box center [490, 239] width 63 height 22
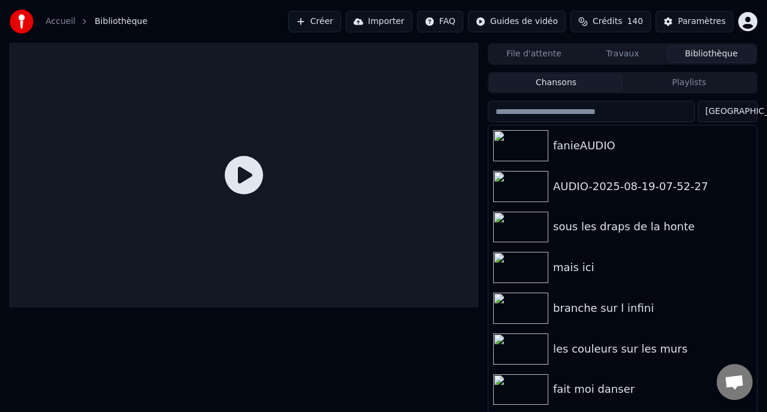
click at [327, 23] on button "Créer" at bounding box center [314, 22] width 53 height 22
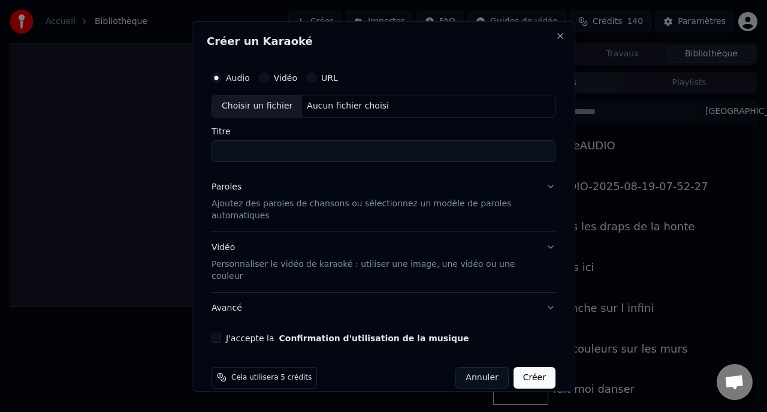
click at [246, 104] on div "Choisir un fichier" at bounding box center [257, 106] width 90 height 22
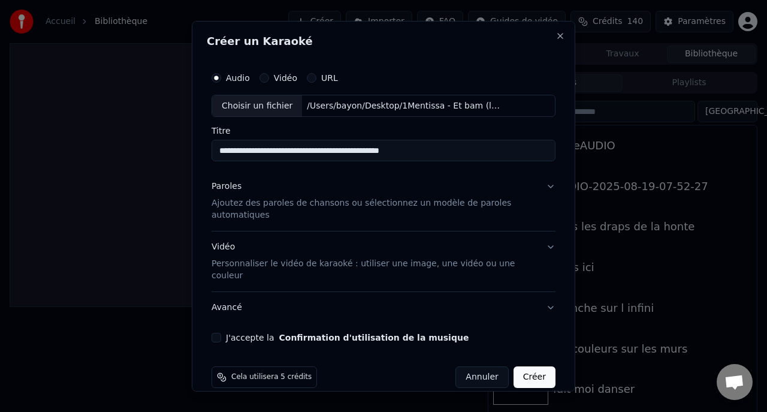
click at [224, 148] on input "**********" at bounding box center [384, 151] width 344 height 22
type input "**********"
click at [233, 186] on div "Paroles" at bounding box center [227, 186] width 30 height 12
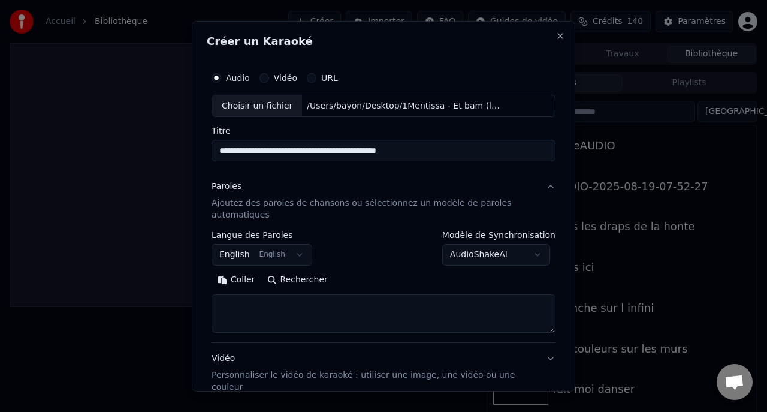
click at [236, 280] on button "Coller" at bounding box center [237, 279] width 50 height 19
type textarea "**********"
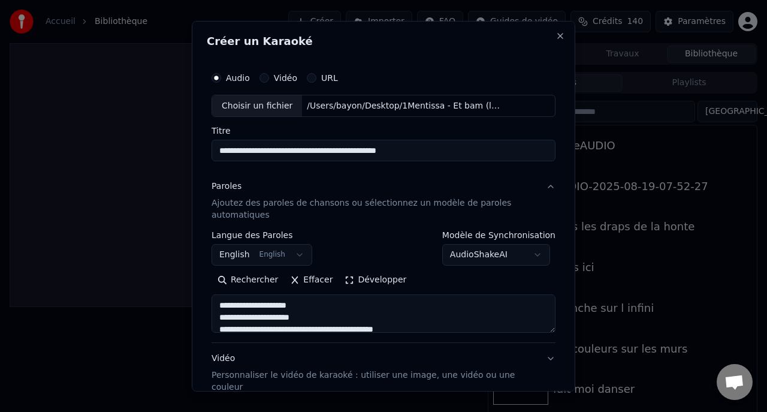
click at [236, 254] on button "English English" at bounding box center [262, 255] width 101 height 22
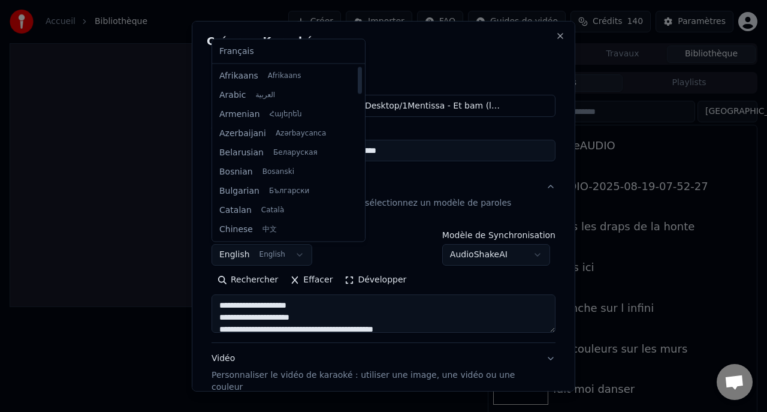
select select "**"
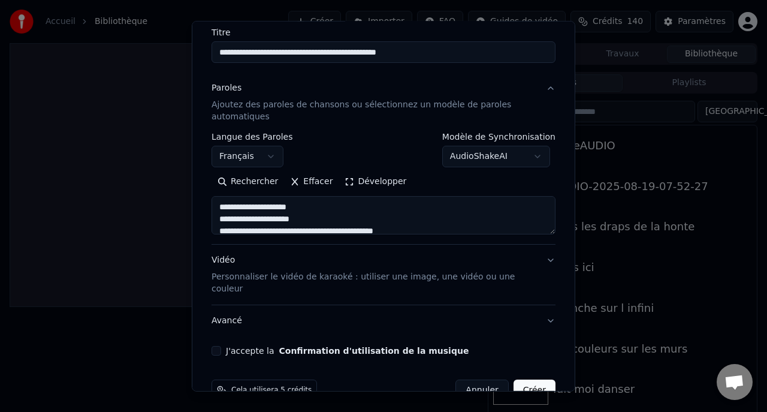
scroll to position [109, 0]
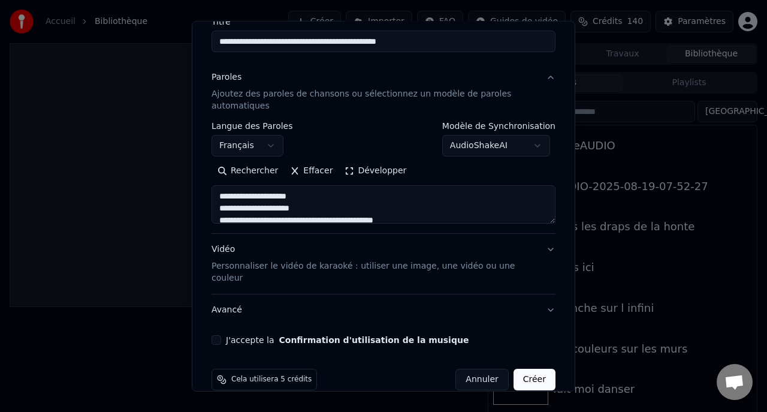
click at [551, 251] on button "Vidéo Personnaliser le vidéo de karaoké : utiliser une image, une vidéo ou une …" at bounding box center [384, 264] width 344 height 60
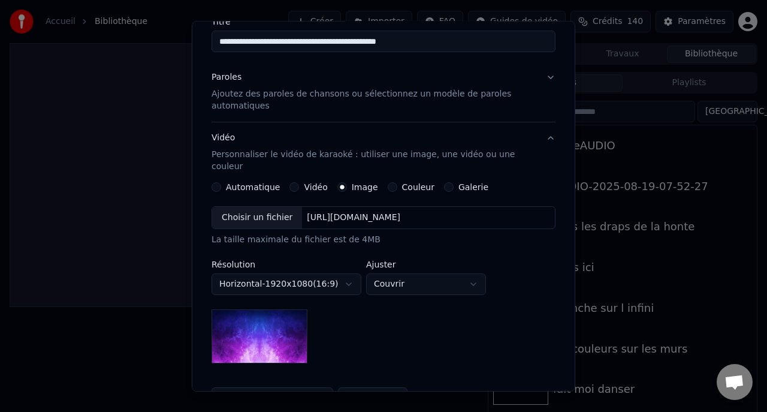
click at [472, 183] on label "Galerie" at bounding box center [473, 187] width 30 height 8
click at [454, 182] on button "Galerie" at bounding box center [449, 187] width 10 height 10
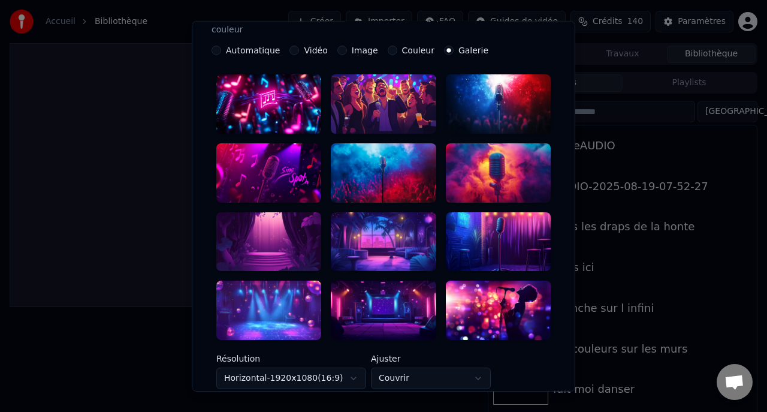
scroll to position [244, 0]
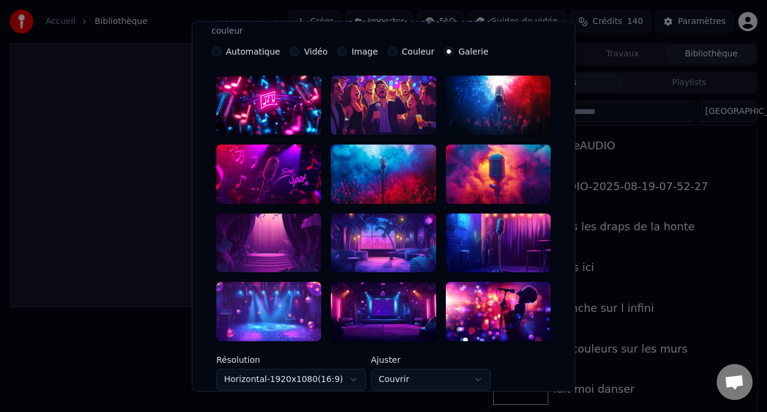
click at [493, 297] on div at bounding box center [498, 311] width 105 height 59
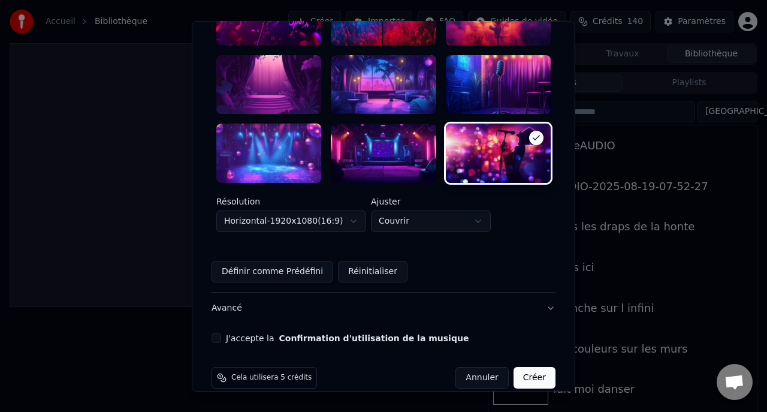
scroll to position [407, 0]
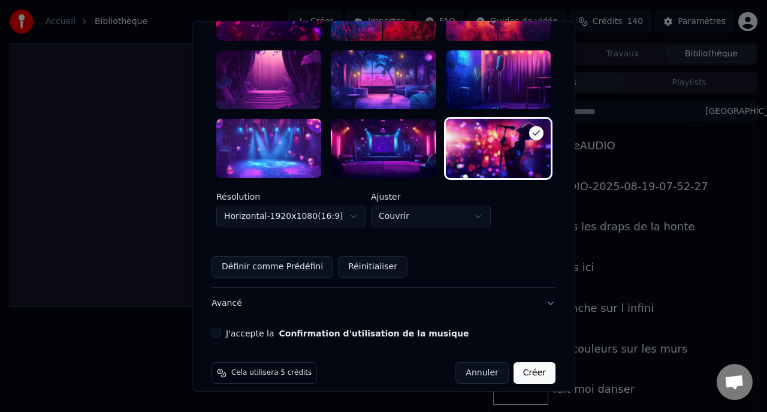
click at [232, 296] on button "Avancé" at bounding box center [384, 303] width 344 height 31
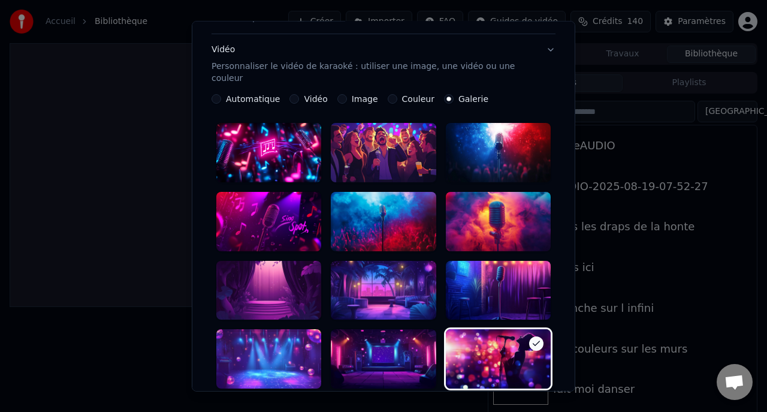
scroll to position [49, 0]
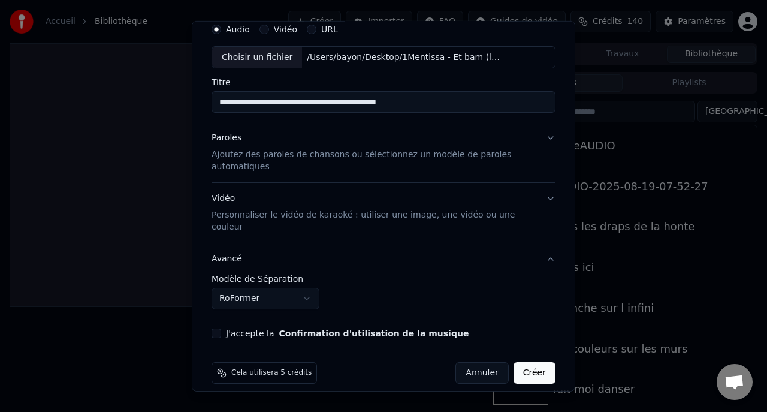
click at [218, 328] on button "J'accepte la Confirmation d'utilisation de la musique" at bounding box center [217, 333] width 10 height 10
click at [534, 362] on button "Créer" at bounding box center [535, 373] width 42 height 22
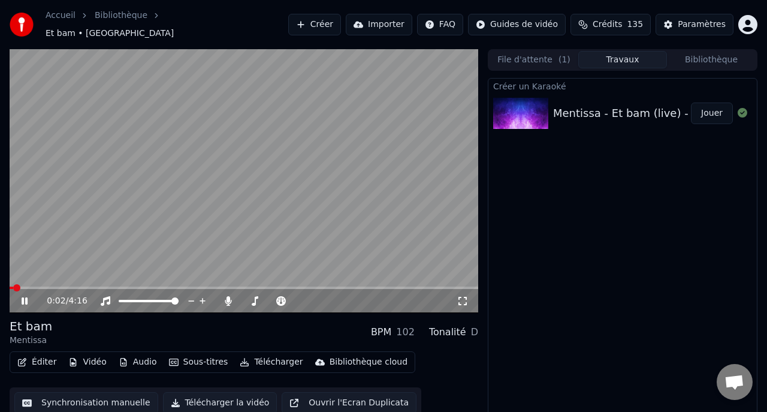
click at [25, 296] on icon at bounding box center [33, 301] width 28 height 10
click at [23, 297] on icon at bounding box center [24, 301] width 7 height 8
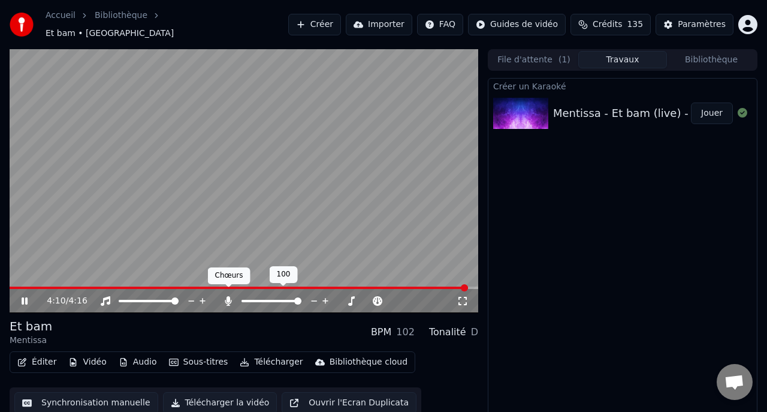
click at [228, 296] on icon at bounding box center [228, 301] width 7 height 10
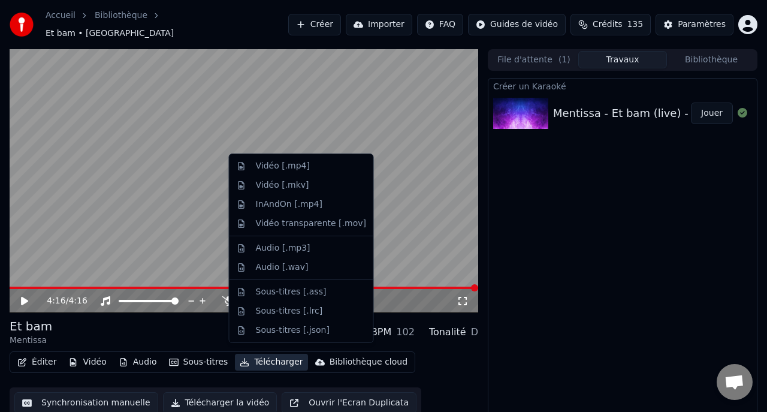
click at [263, 357] on button "Télécharger" at bounding box center [271, 362] width 73 height 17
click at [273, 165] on div "Vidéo [.mp4]" at bounding box center [283, 166] width 54 height 12
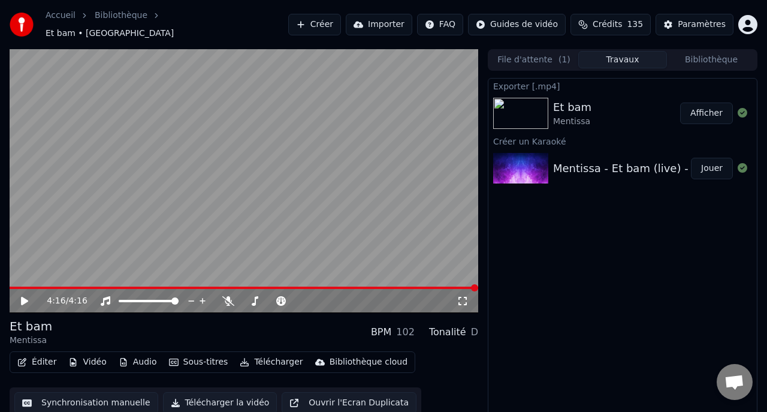
click at [700, 105] on button "Afficher" at bounding box center [706, 113] width 53 height 22
